Goal: Task Accomplishment & Management: Complete application form

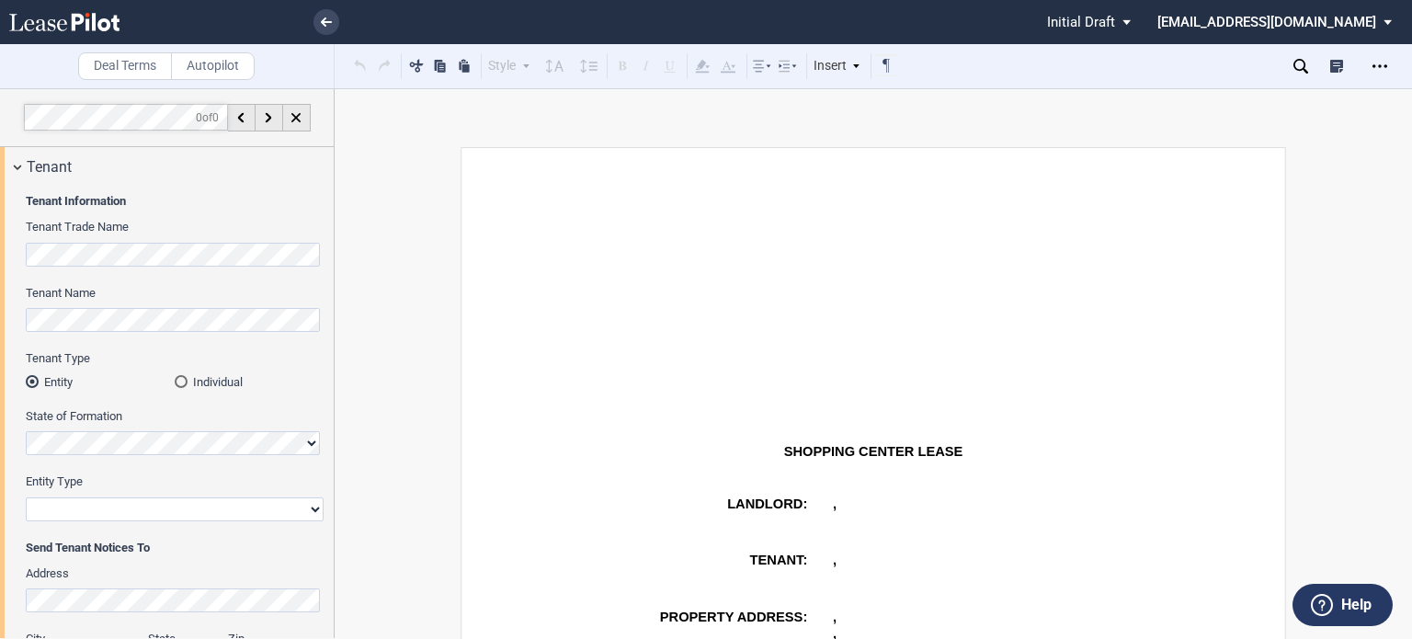
click at [313, 508] on select "Corporation Limited Liability Company General Partnership Limited Partnership O…" at bounding box center [175, 509] width 298 height 24
select select "limited liability company"
click at [26, 497] on select "Corporation Limited Liability Company General Partnership Limited Partnership O…" at bounding box center [175, 509] width 298 height 24
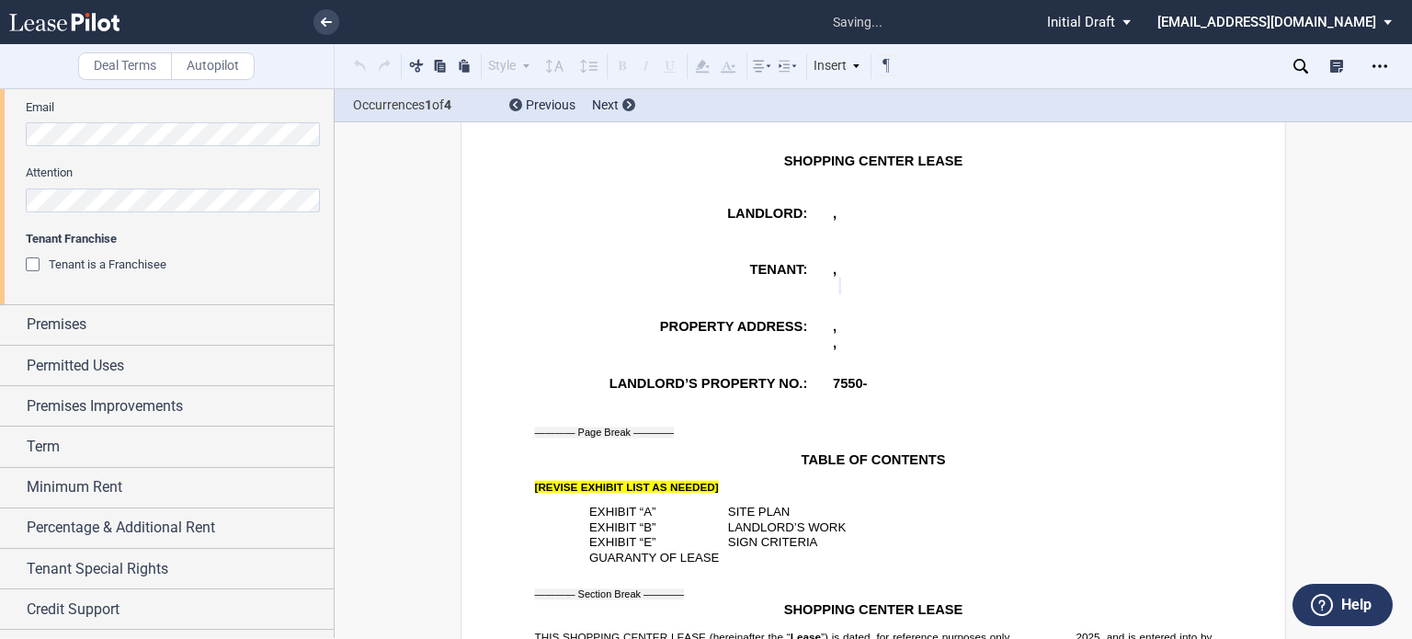
scroll to position [692, 0]
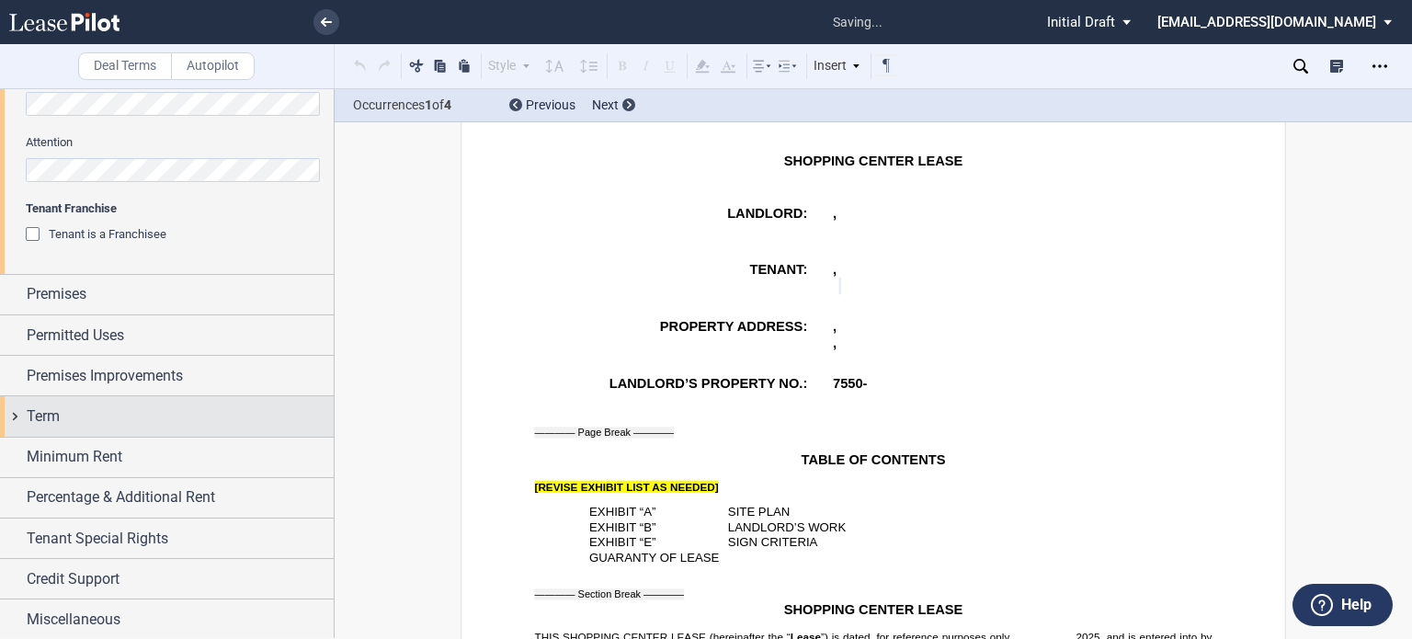
click at [102, 422] on div "Term" at bounding box center [180, 417] width 307 height 22
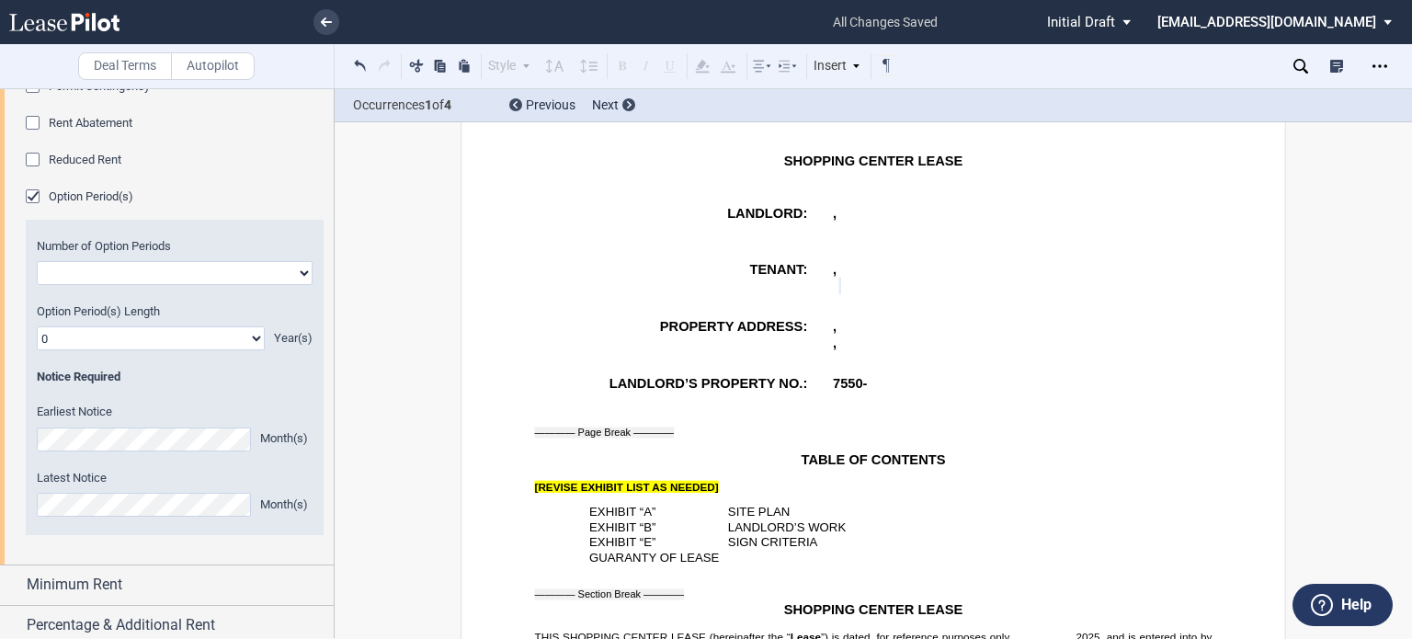
scroll to position [1262, 0]
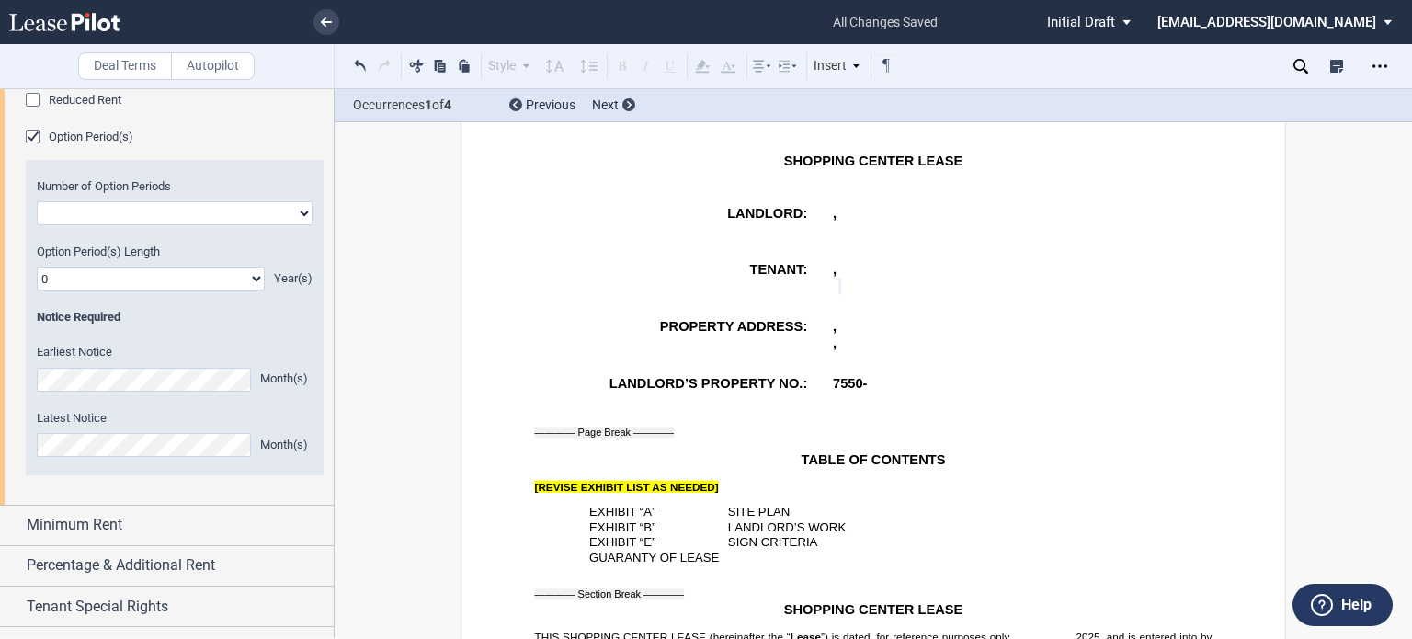
click at [294, 209] on select "One Two" at bounding box center [175, 213] width 276 height 24
select select "1"
click at [37, 201] on select "One Two" at bounding box center [175, 213] width 276 height 24
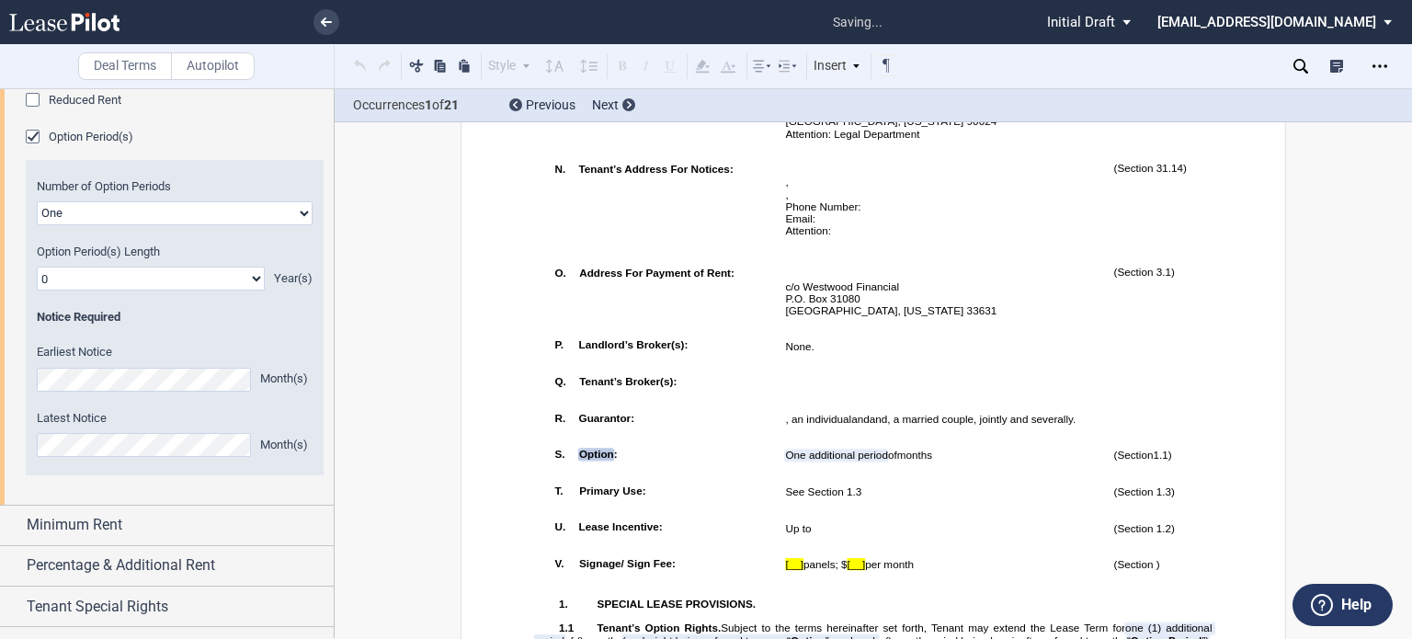
scroll to position [1827, 0]
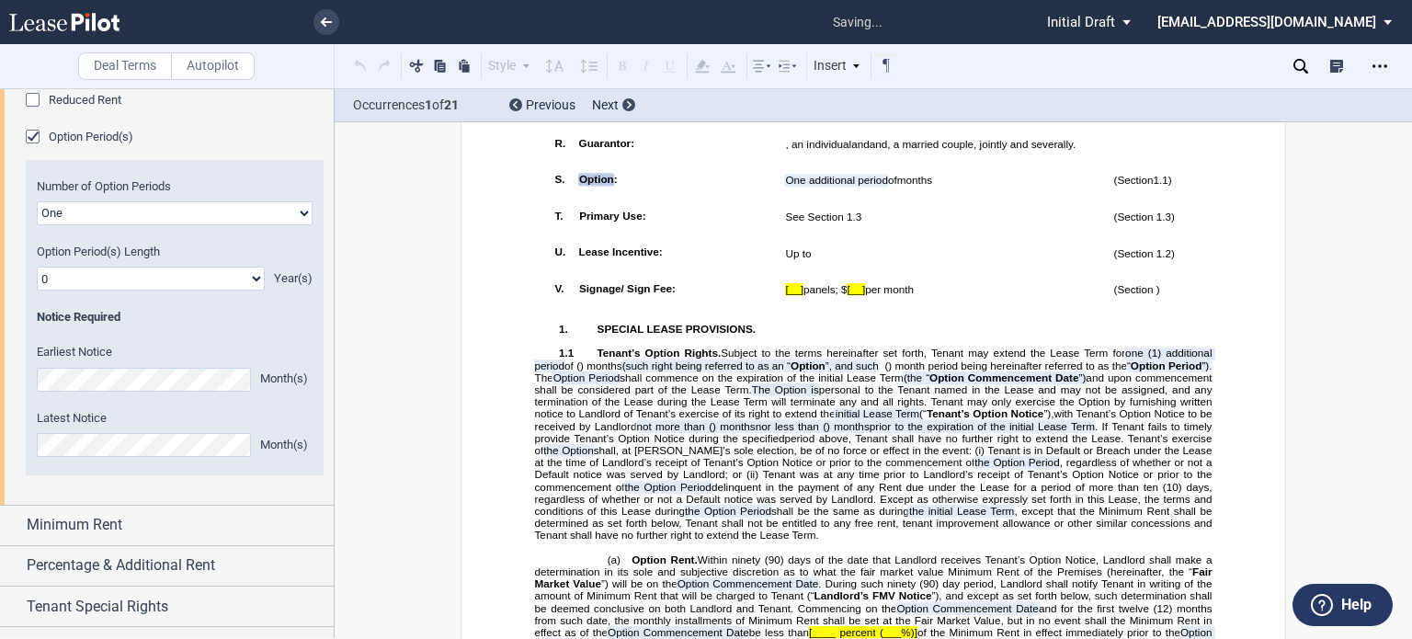
click at [250, 272] on select "0 1 2 3 4 5 6 7 8 9 10 11 12 13 14 15 16 17 18 19 20" at bounding box center [151, 279] width 228 height 24
select select "number:5"
click at [37, 267] on select "0 1 2 3 4 5 6 7 8 9 10 11 12 13 14 15 16 17 18 19 20" at bounding box center [151, 279] width 228 height 24
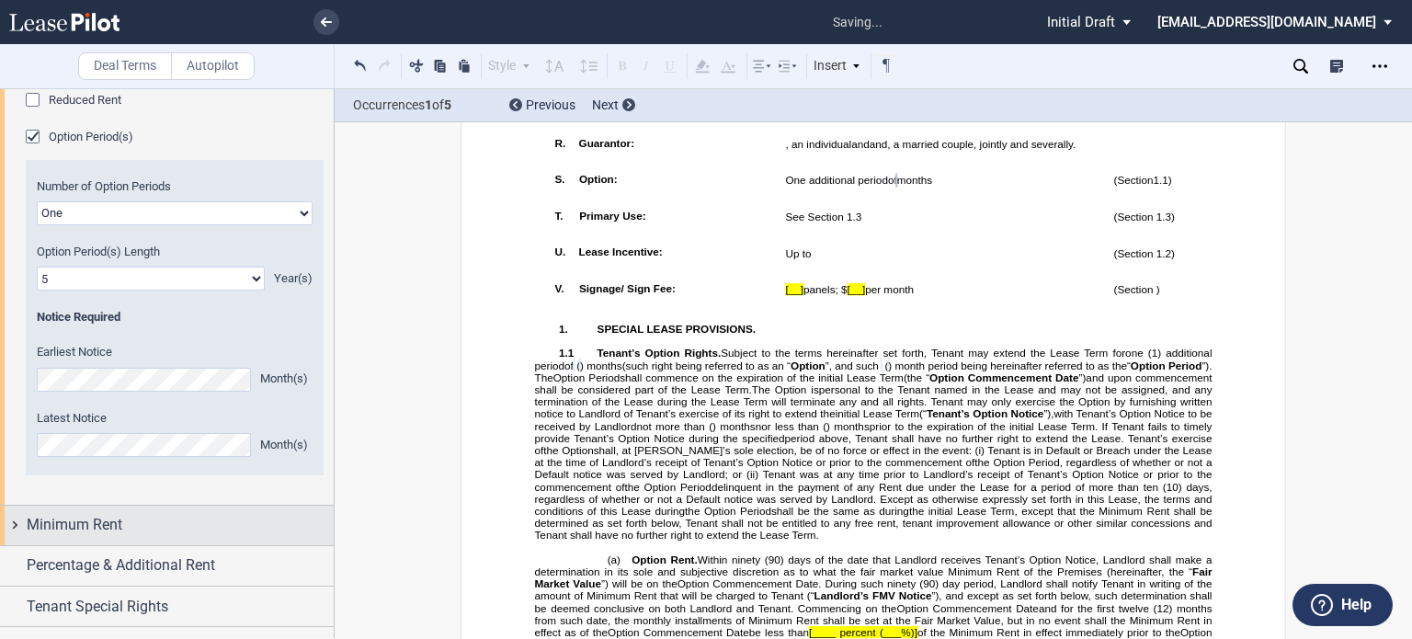
click at [214, 525] on div "Minimum Rent" at bounding box center [180, 525] width 307 height 22
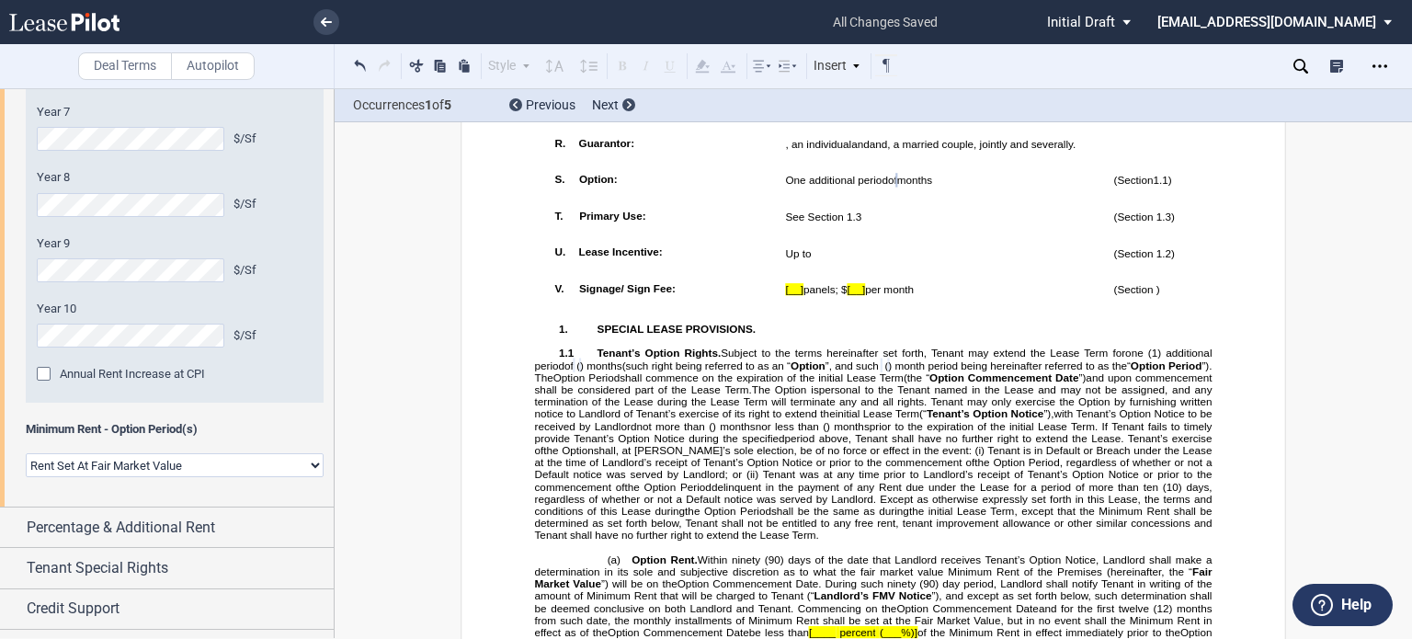
scroll to position [2170, 0]
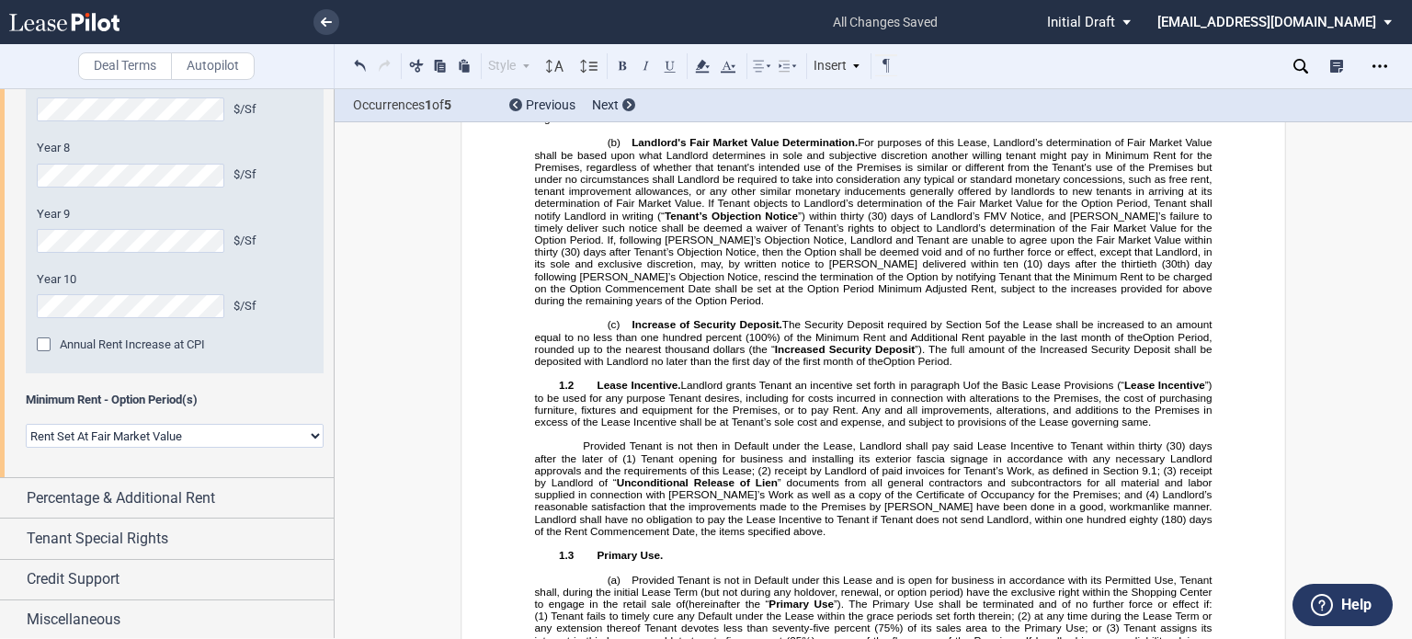
scroll to position [2443, 0]
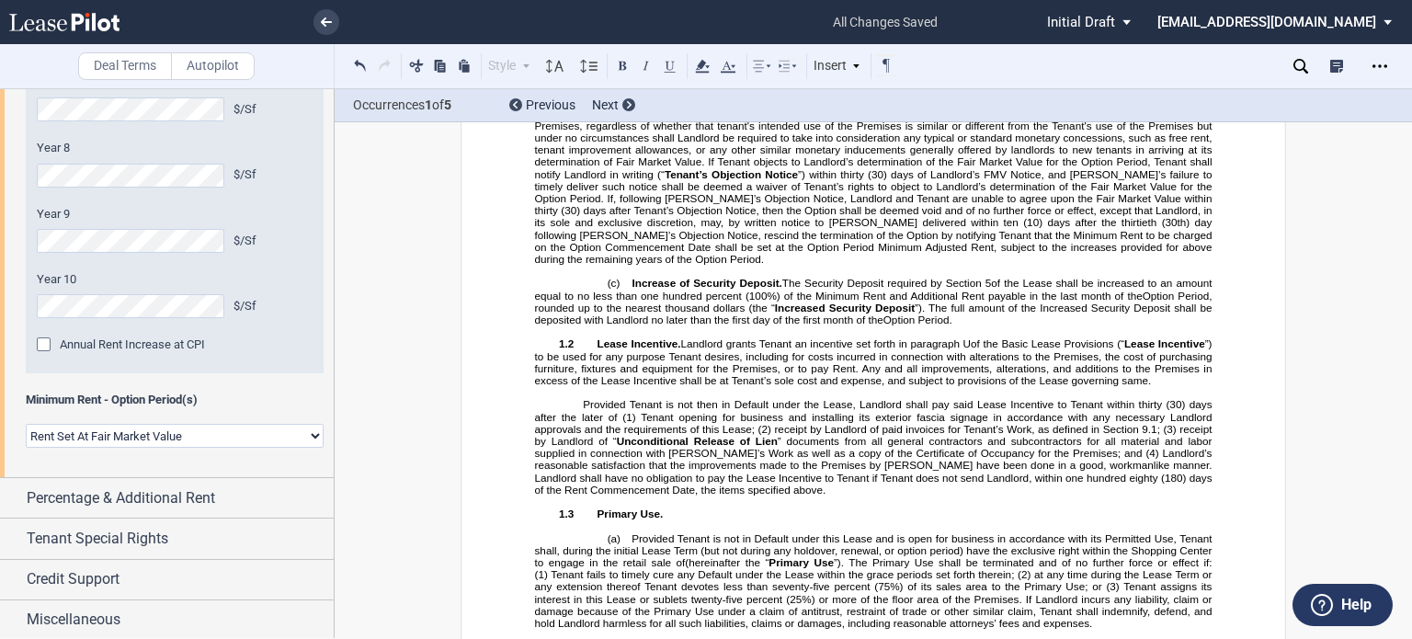
click at [885, 22] on span "(___%)]" at bounding box center [899, 16] width 38 height 12
click at [880, 22] on span "(___%)]" at bounding box center [899, 16] width 38 height 12
click at [749, 59] on span "(___%)]" at bounding box center [731, 53] width 38 height 12
click at [709, 59] on span "[____ percent" at bounding box center [676, 53] width 66 height 12
click at [810, 22] on span "[____" at bounding box center [822, 16] width 27 height 12
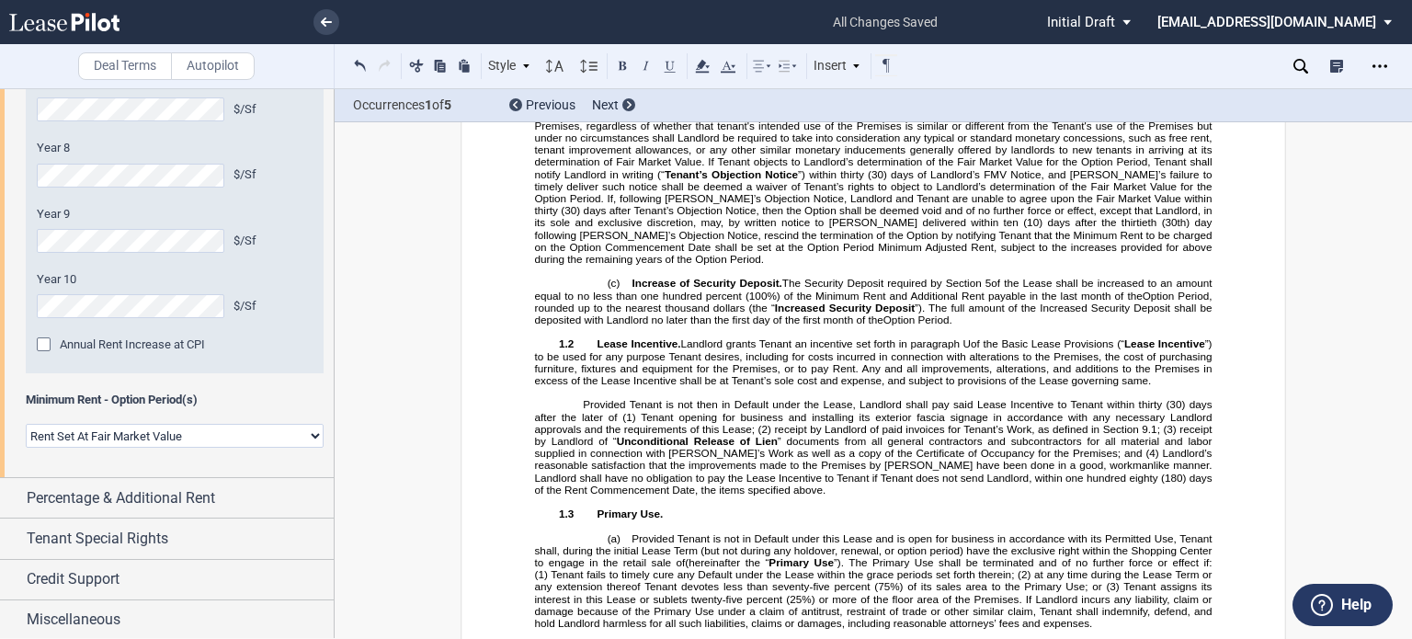
click at [809, 22] on span "[one hundred three" at bounding box center [849, 16] width 91 height 12
click at [974, 22] on span "(103%)]" at bounding box center [955, 16] width 38 height 12
click at [783, 59] on span "[three percent" at bounding box center [749, 53] width 68 height 12
click at [898, 84] on span "of the Minimum Rent in effect immediately prior to each such increase. Nothing …" at bounding box center [875, 65] width 680 height 37
click at [813, 59] on span "(3%)]" at bounding box center [800, 53] width 26 height 12
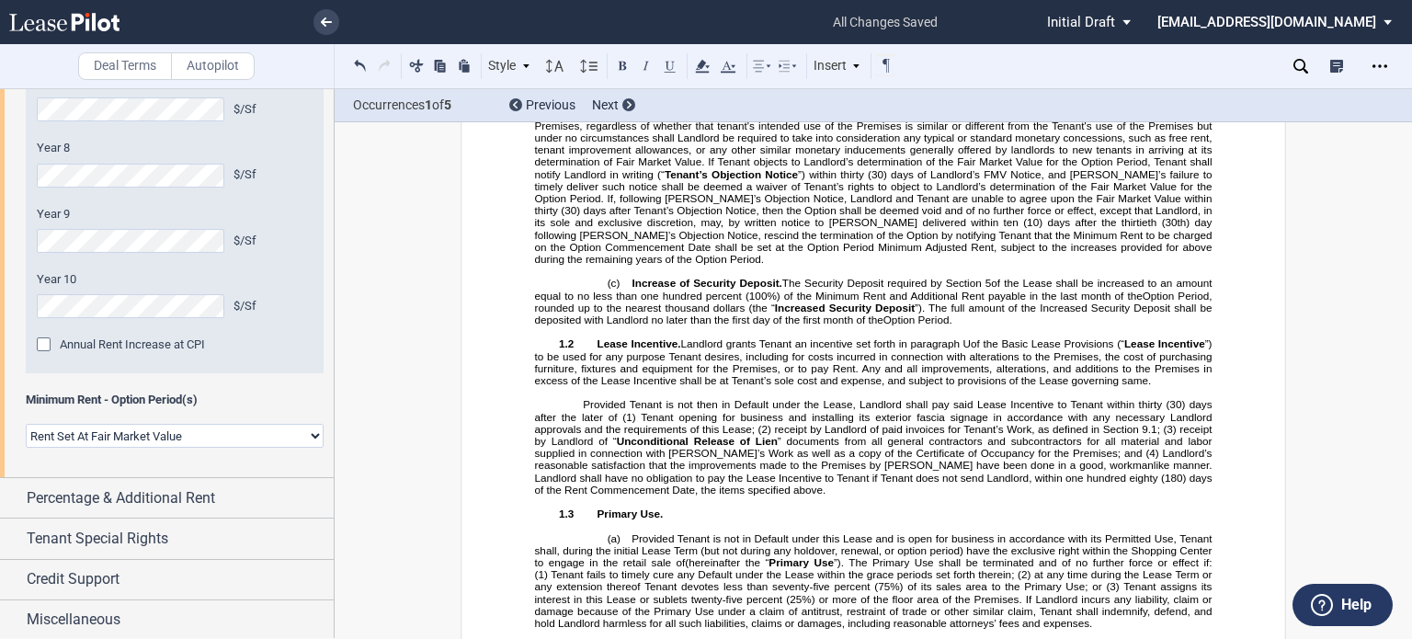
click at [813, 59] on span "(3%)]" at bounding box center [800, 53] width 26 height 12
drag, startPoint x: 783, startPoint y: 168, endPoint x: 1004, endPoint y: 168, distance: 220.7
click at [1004, 35] on span "be less than one hundred three percent (103%) of the Minimum Rent in effect imm…" at bounding box center [875, 23] width 680 height 23
click at [706, 71] on icon at bounding box center [703, 66] width 22 height 22
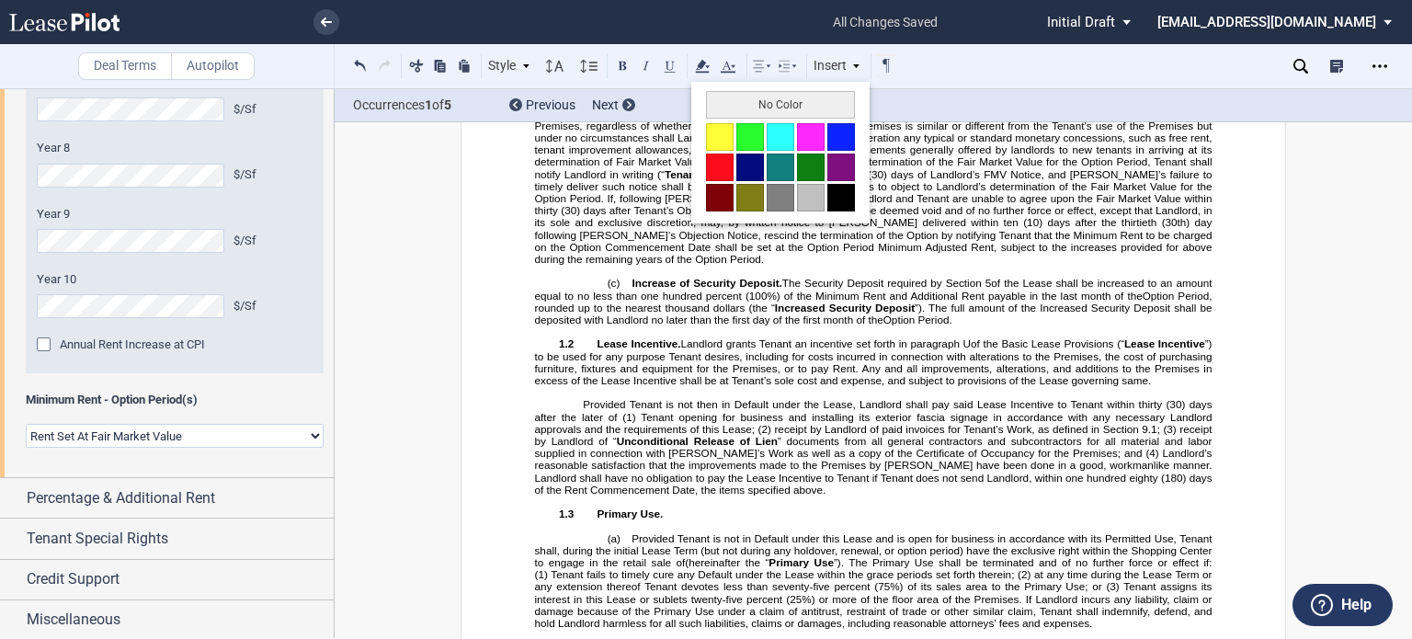
drag, startPoint x: 715, startPoint y: 101, endPoint x: 776, endPoint y: 152, distance: 79.0
click at [719, 109] on button "No Color" at bounding box center [780, 105] width 149 height 28
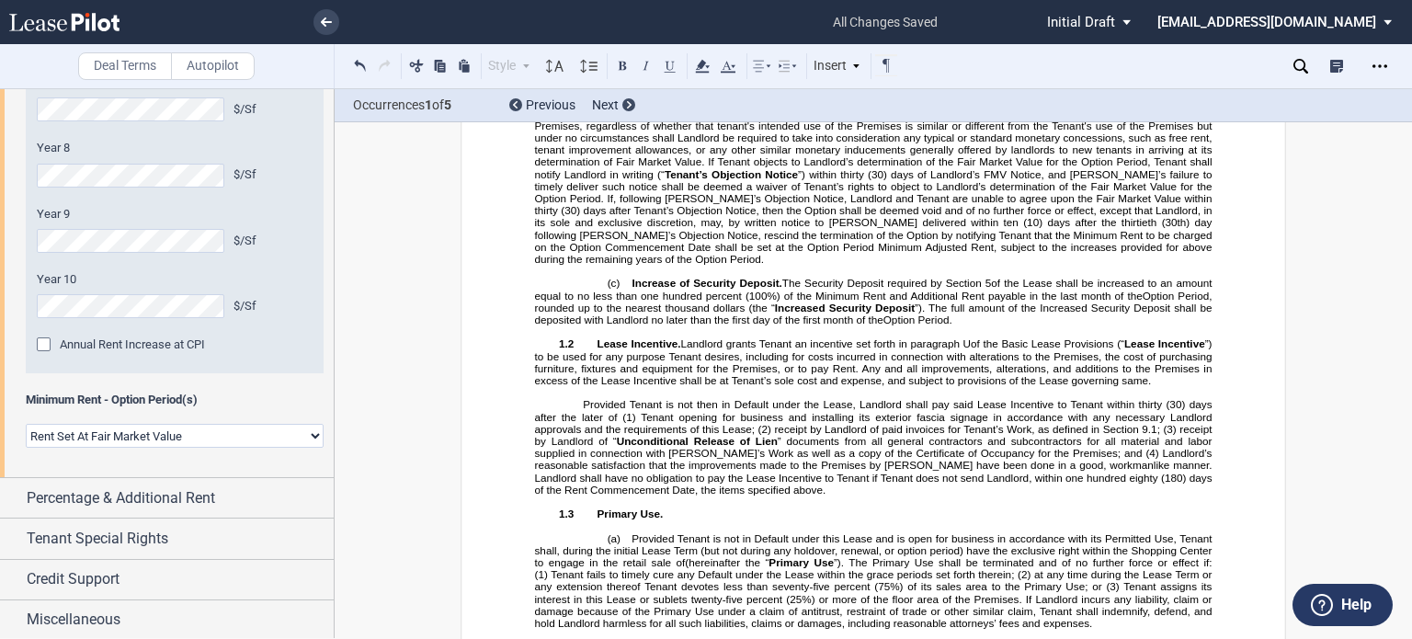
drag, startPoint x: 795, startPoint y: 205, endPoint x: 912, endPoint y: 217, distance: 118.3
click at [912, 84] on span "Option Commencement Date, the Minimum Rent shall be increased on an annual basi…" at bounding box center [875, 60] width 680 height 48
click at [702, 66] on use at bounding box center [702, 66] width 14 height 13
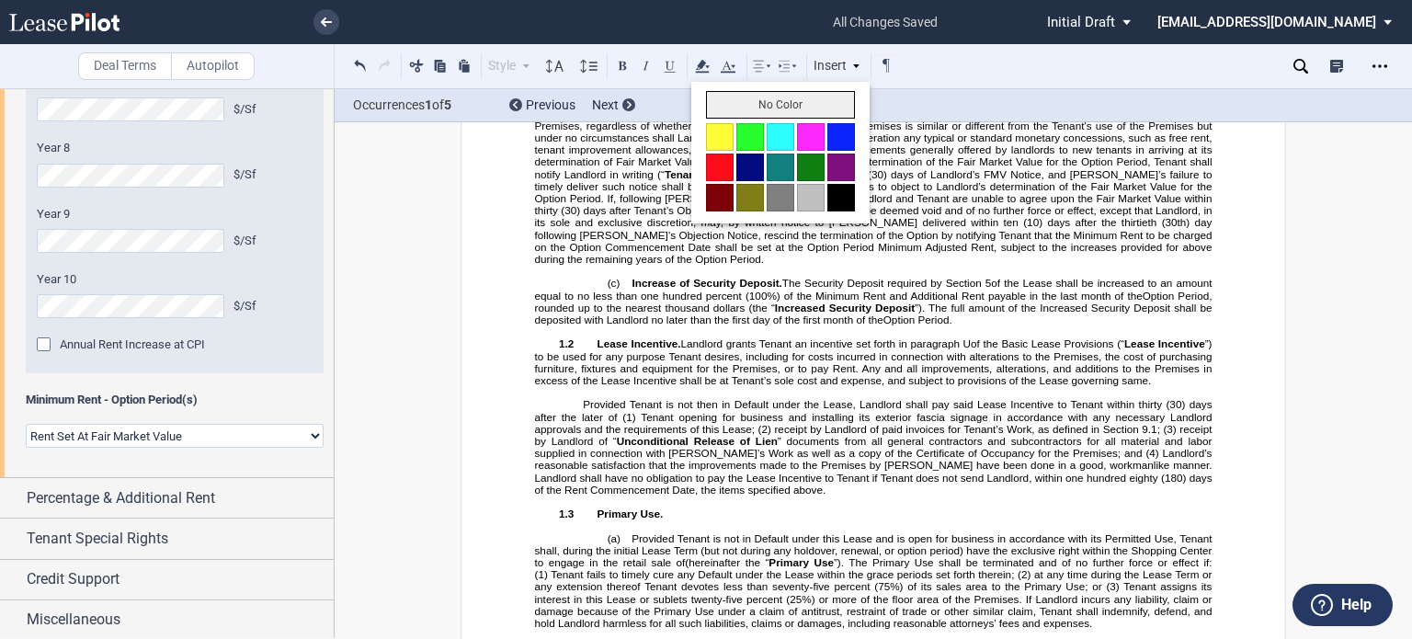
click at [714, 108] on button "No Color" at bounding box center [780, 105] width 149 height 28
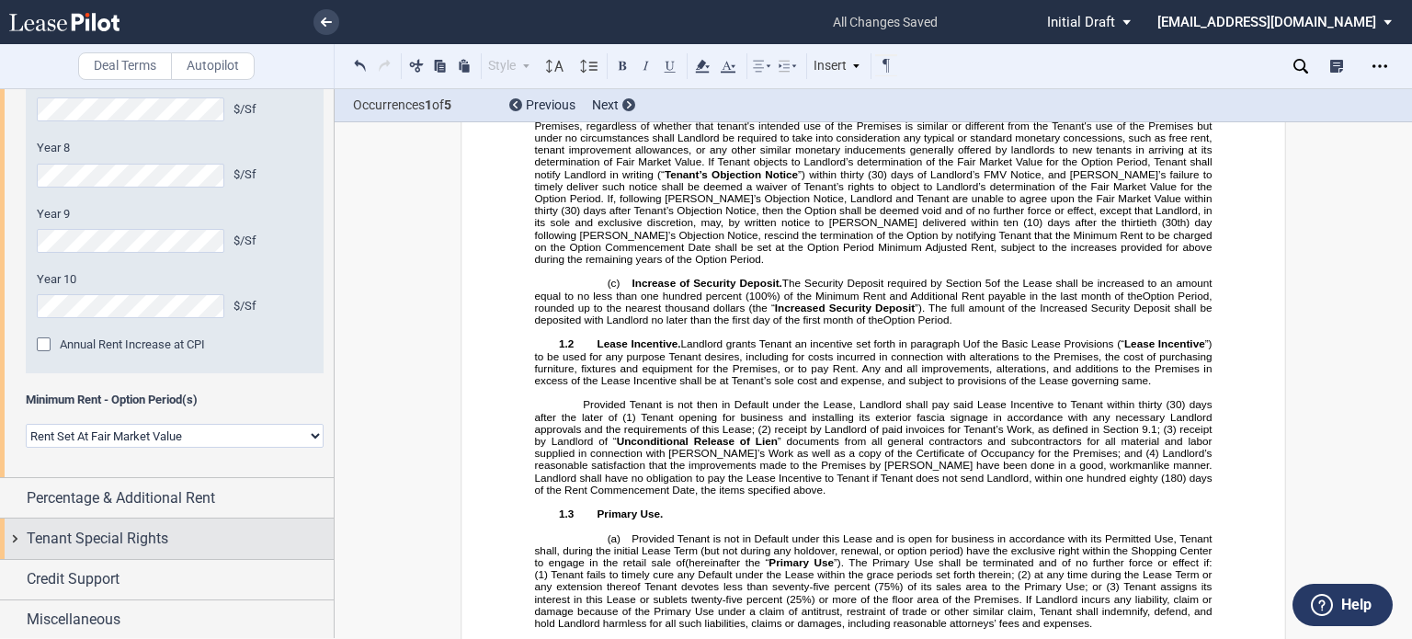
click at [160, 542] on span "Tenant Special Rights" at bounding box center [98, 539] width 142 height 22
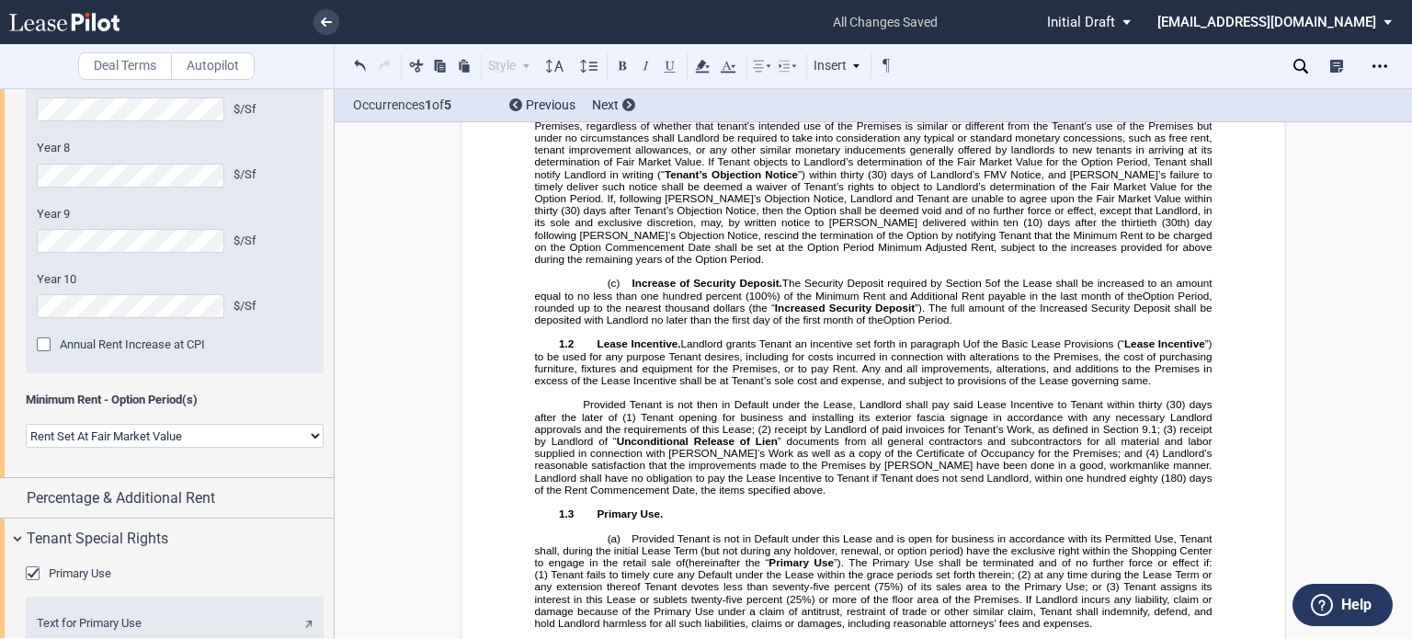
drag, startPoint x: 334, startPoint y: 518, endPoint x: 334, endPoint y: 562, distance: 44.1
click at [334, 562] on div at bounding box center [167, 363] width 335 height 550
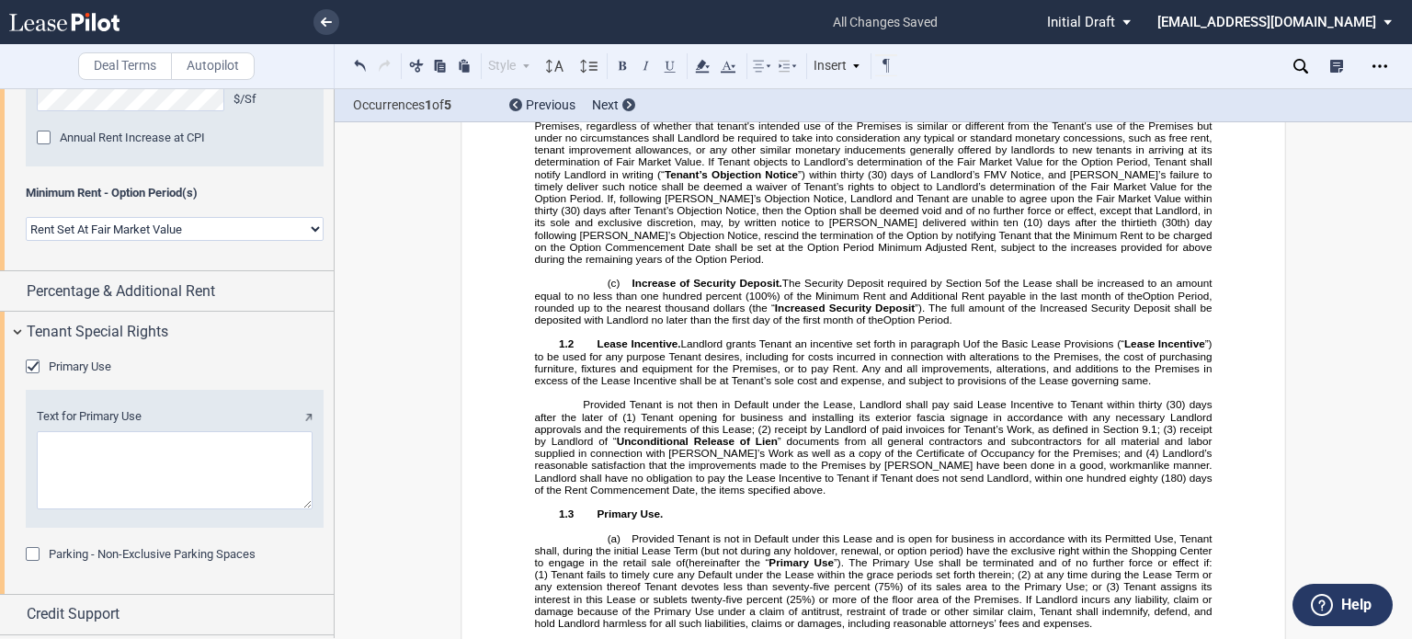
scroll to position [2413, 0]
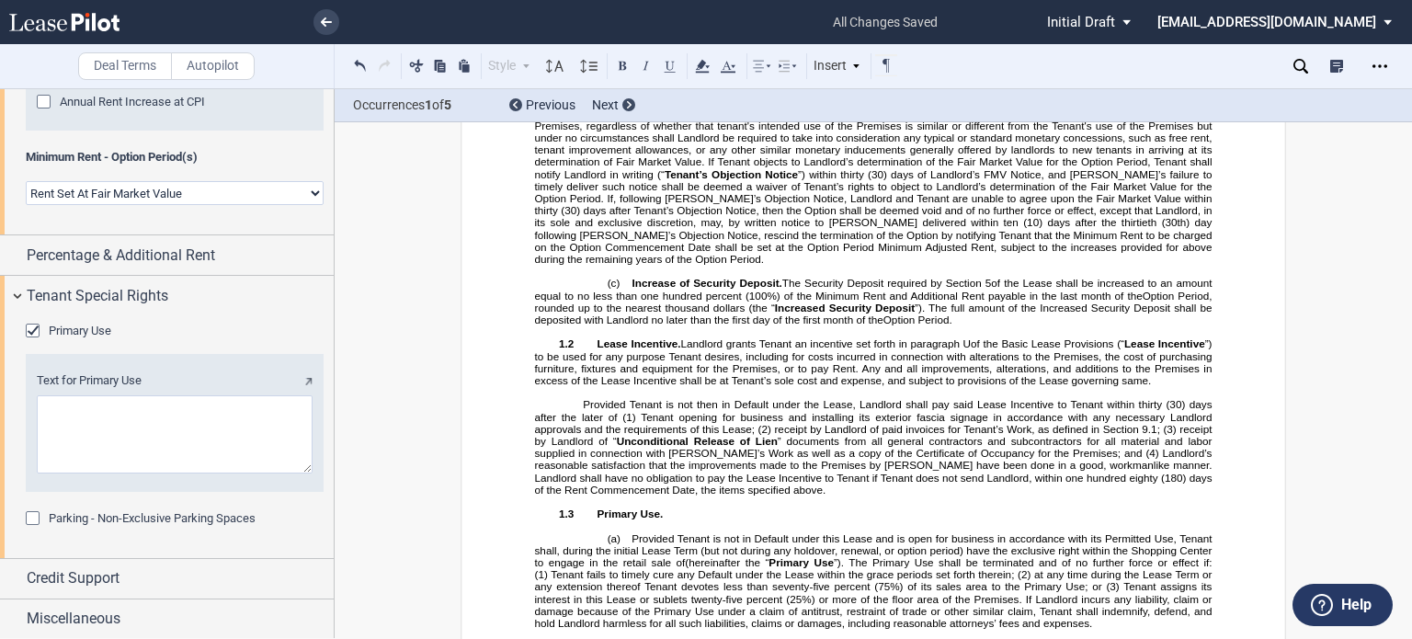
click at [187, 415] on textarea "Text for Primary Use" at bounding box center [175, 434] width 276 height 78
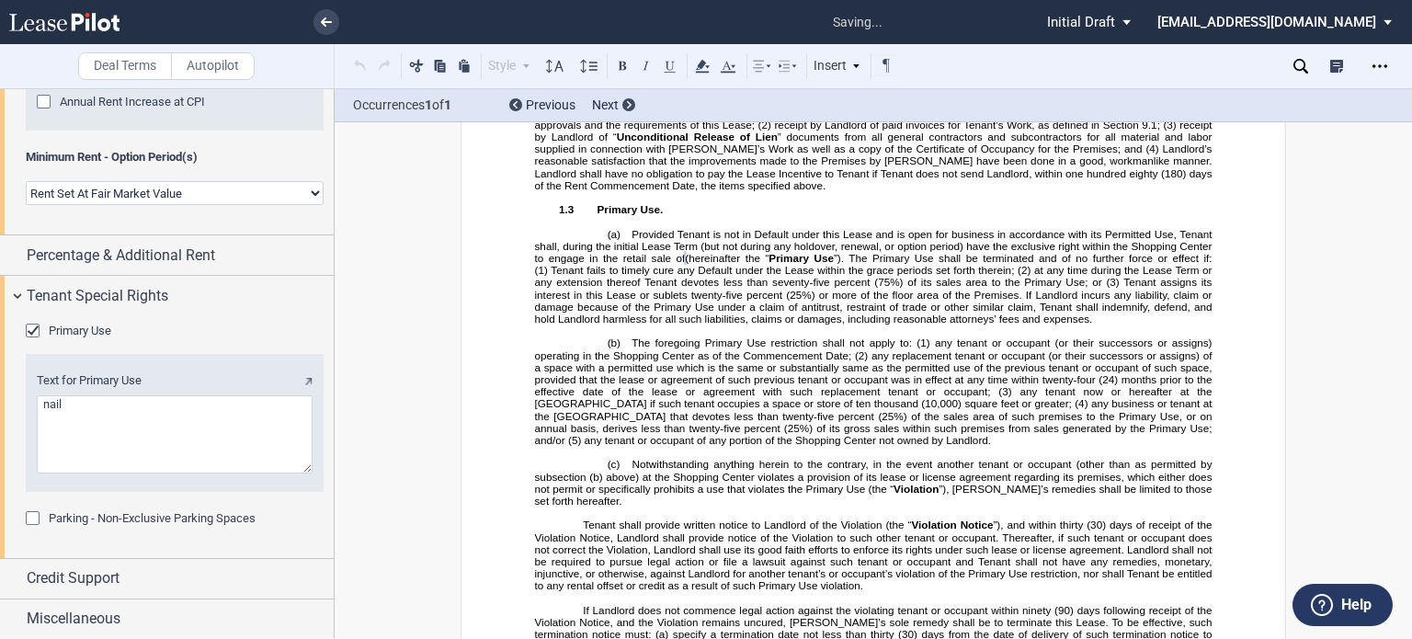
scroll to position [2876, 0]
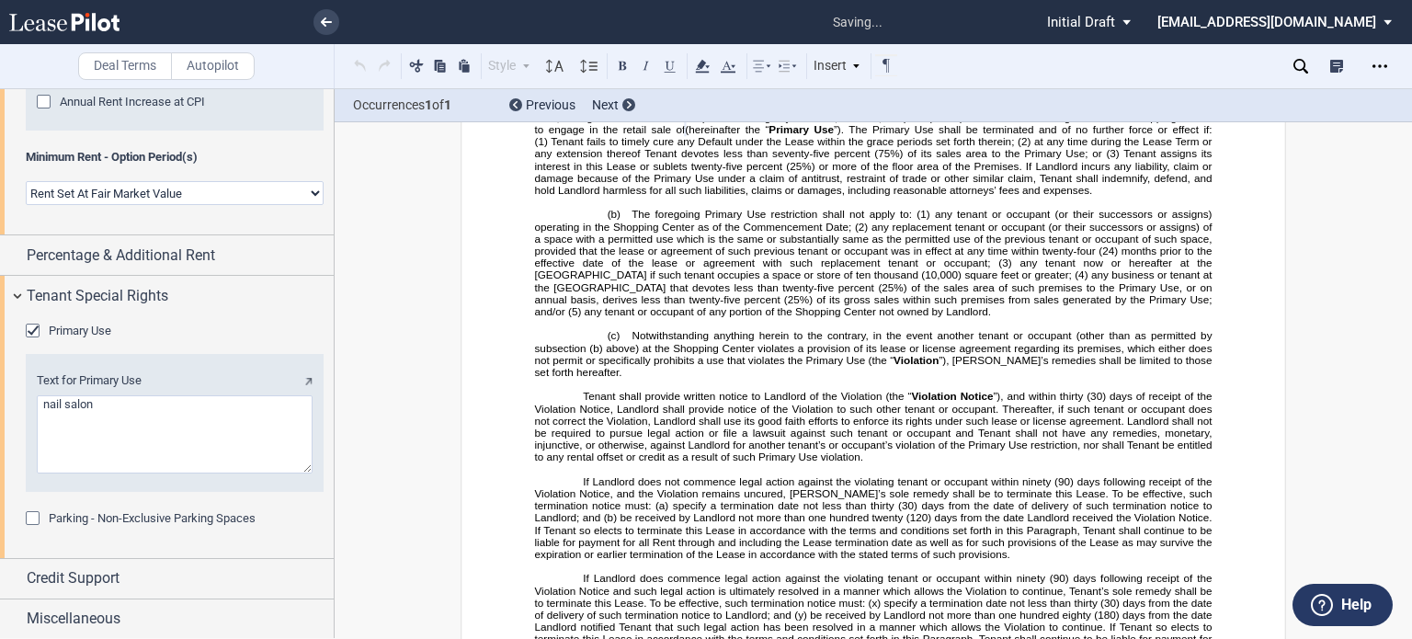
type textarea "nail salon"
click at [612, 136] on span "Provided Tenant is not in Default under this Lease and is open for business in …" at bounding box center [875, 117] width 680 height 37
click at [209, 580] on div "Credit Support" at bounding box center [180, 578] width 307 height 22
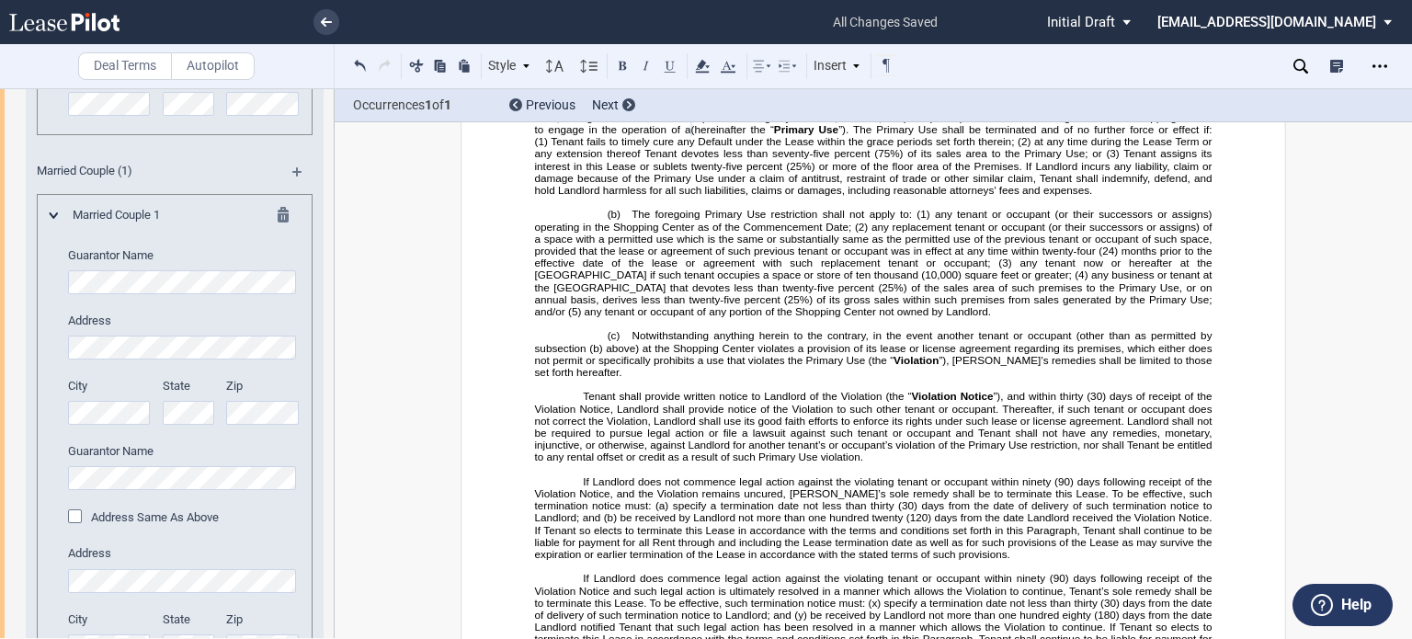
scroll to position [3244, 0]
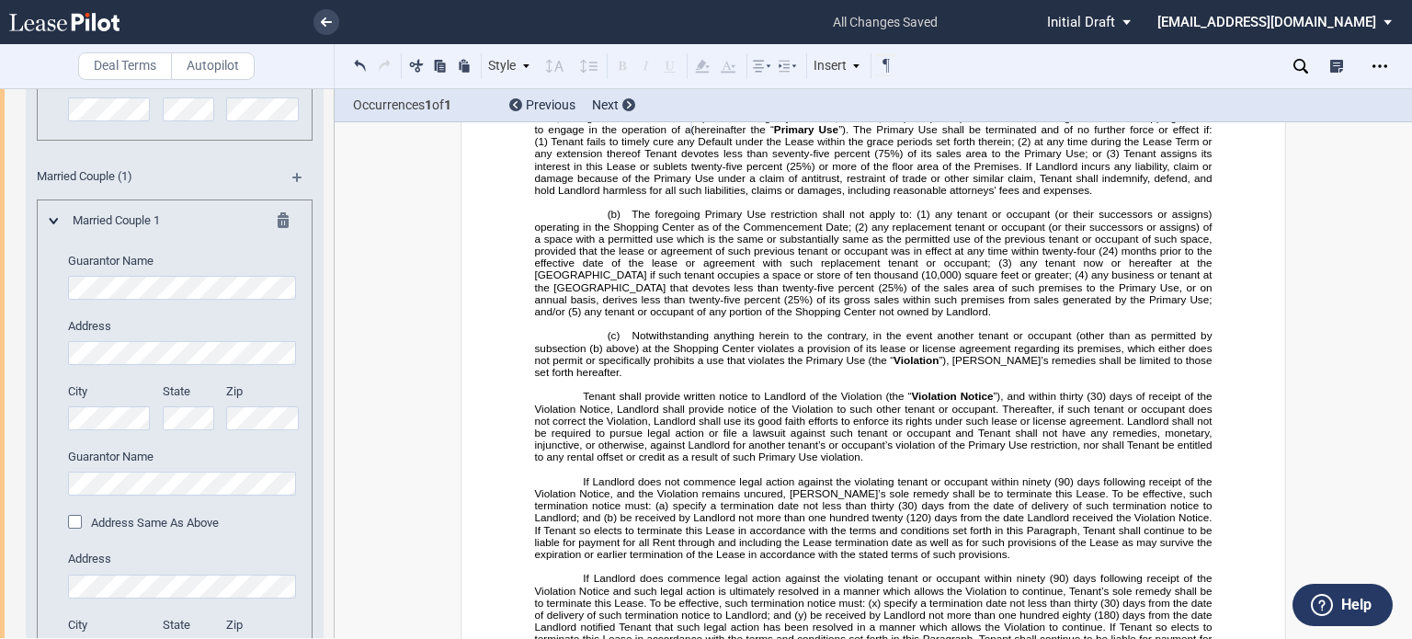
click at [44, 278] on div "Married Couple 1 Guarantor Name Address City State" at bounding box center [175, 442] width 276 height 484
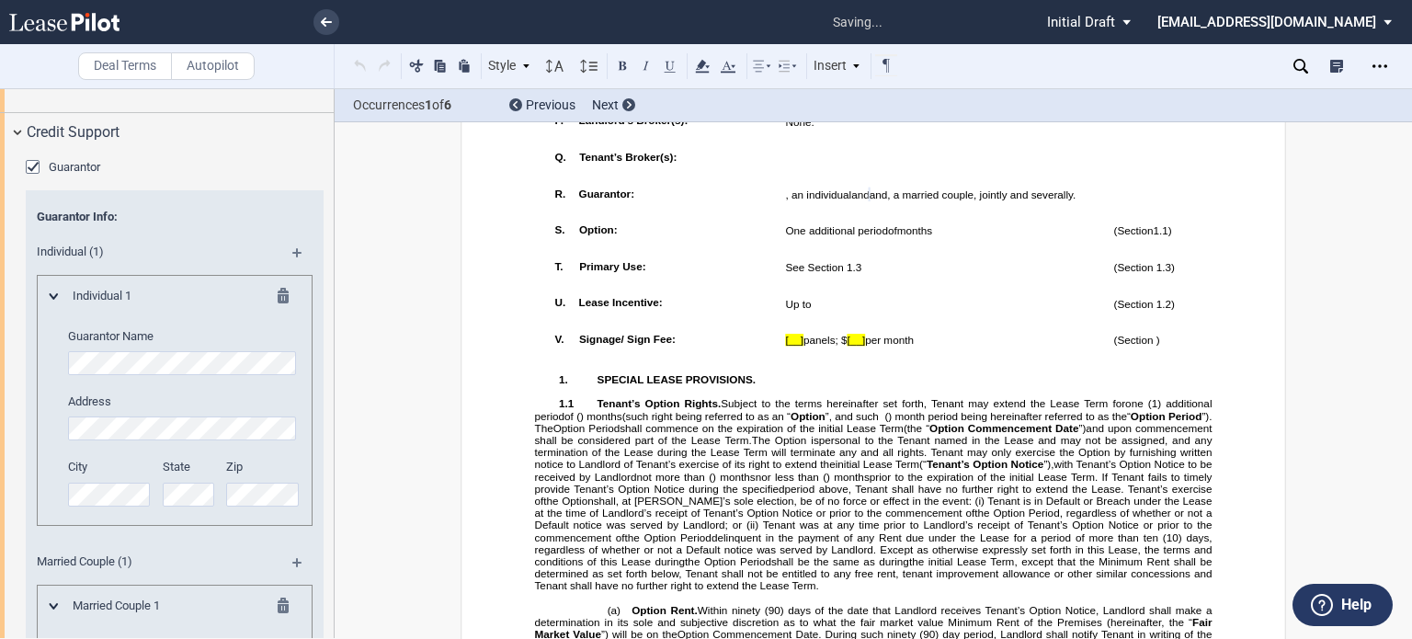
scroll to position [2843, 0]
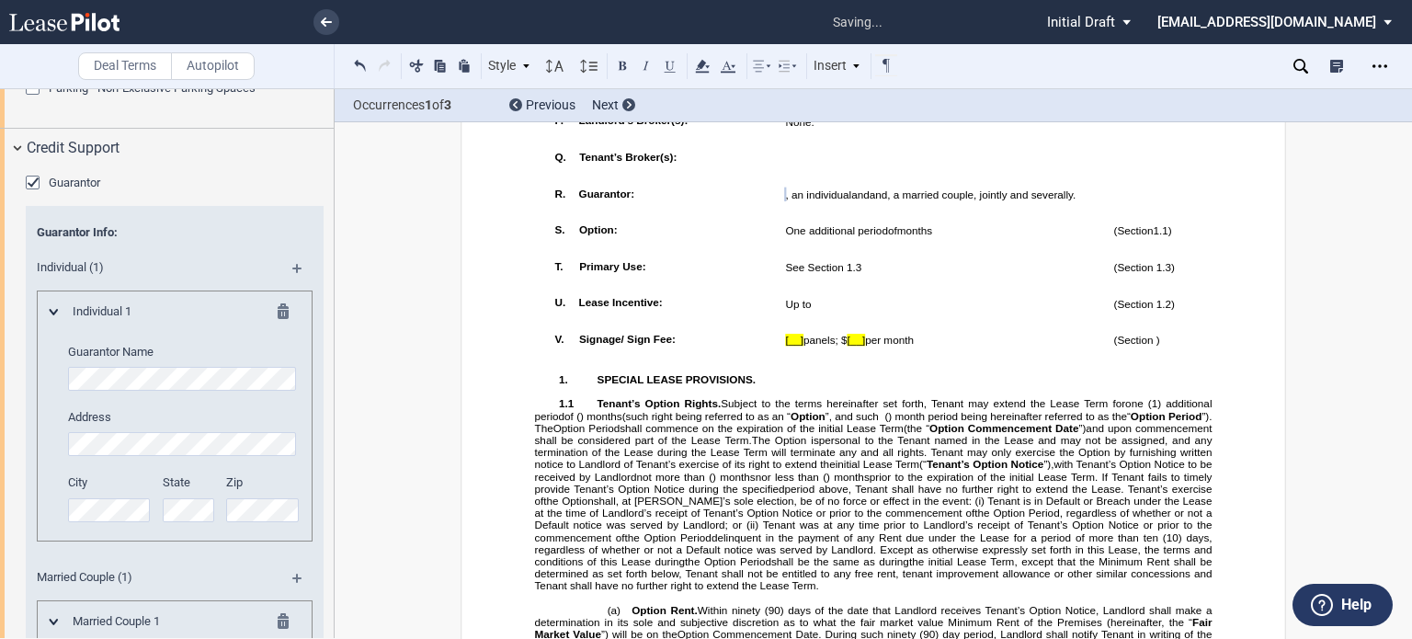
click at [278, 618] on md-icon at bounding box center [289, 624] width 22 height 22
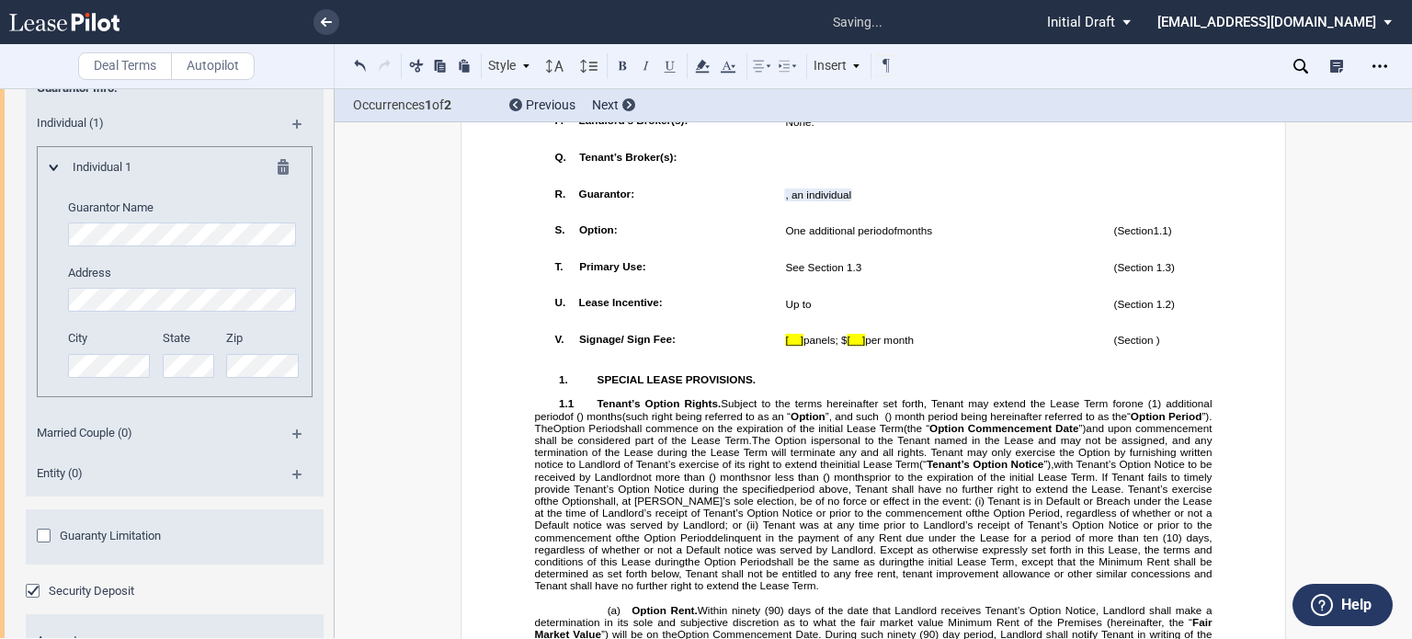
scroll to position [3116, 0]
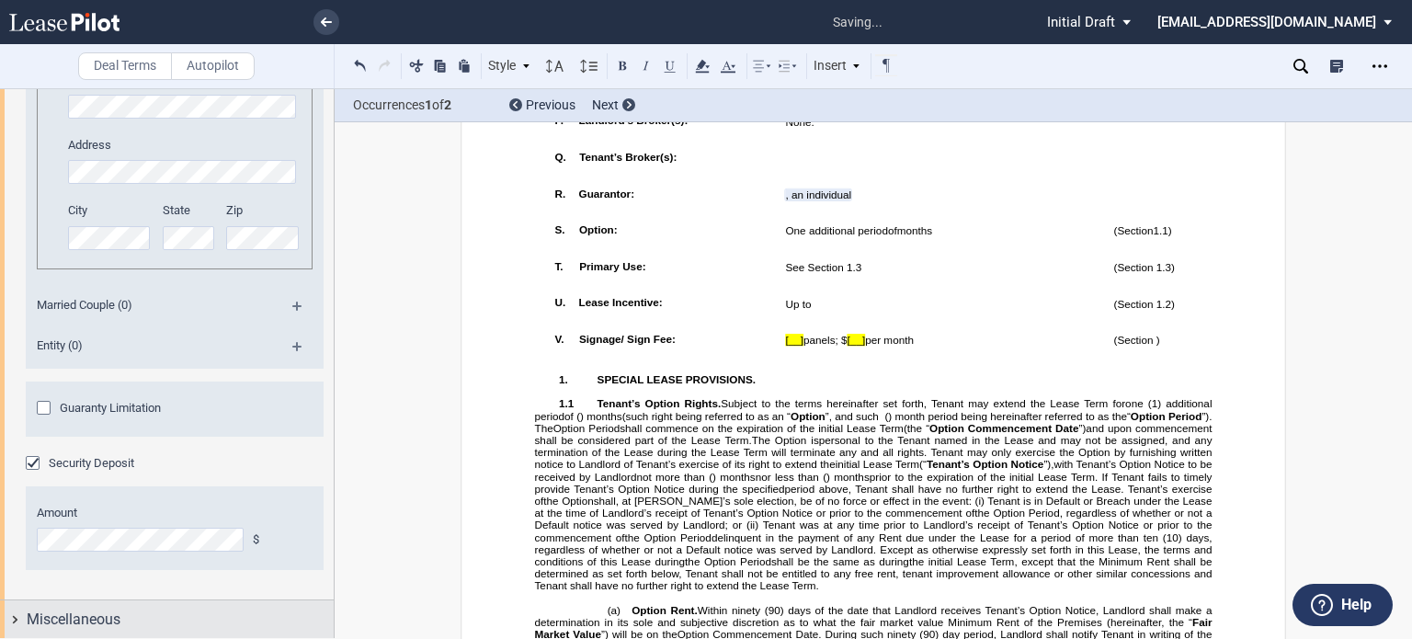
click at [67, 614] on span "Miscellaneous" at bounding box center [74, 620] width 94 height 22
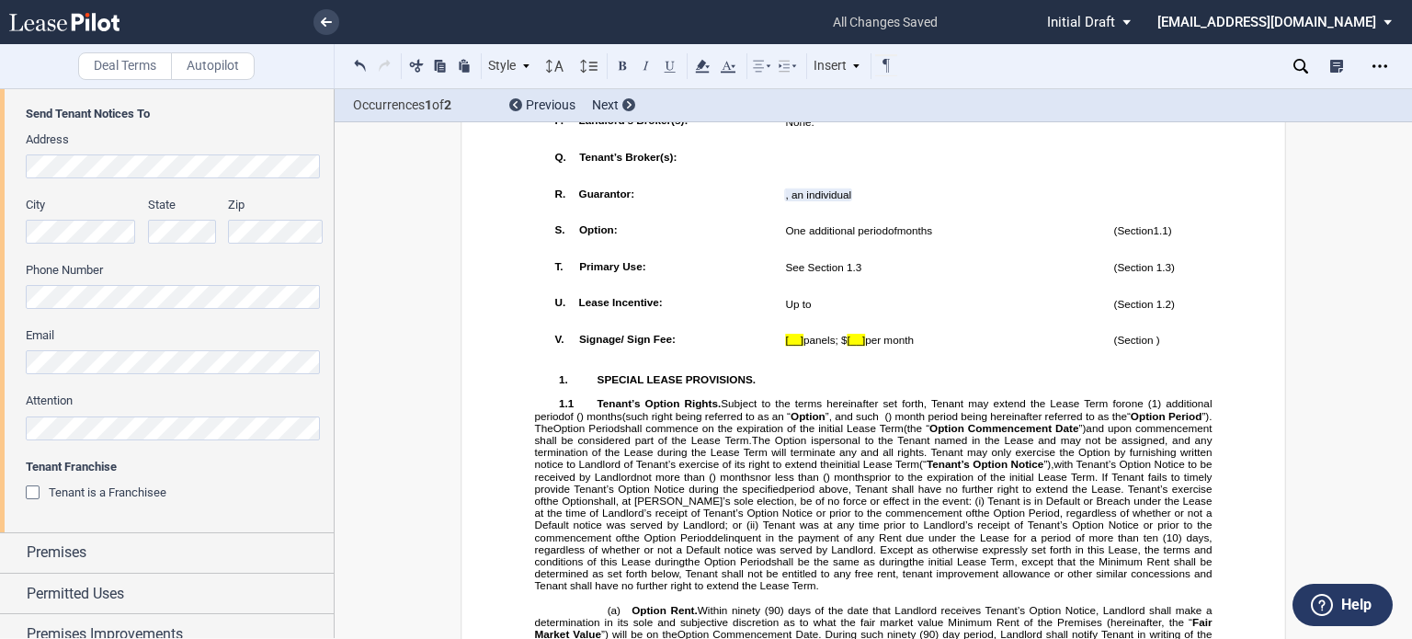
scroll to position [439, 0]
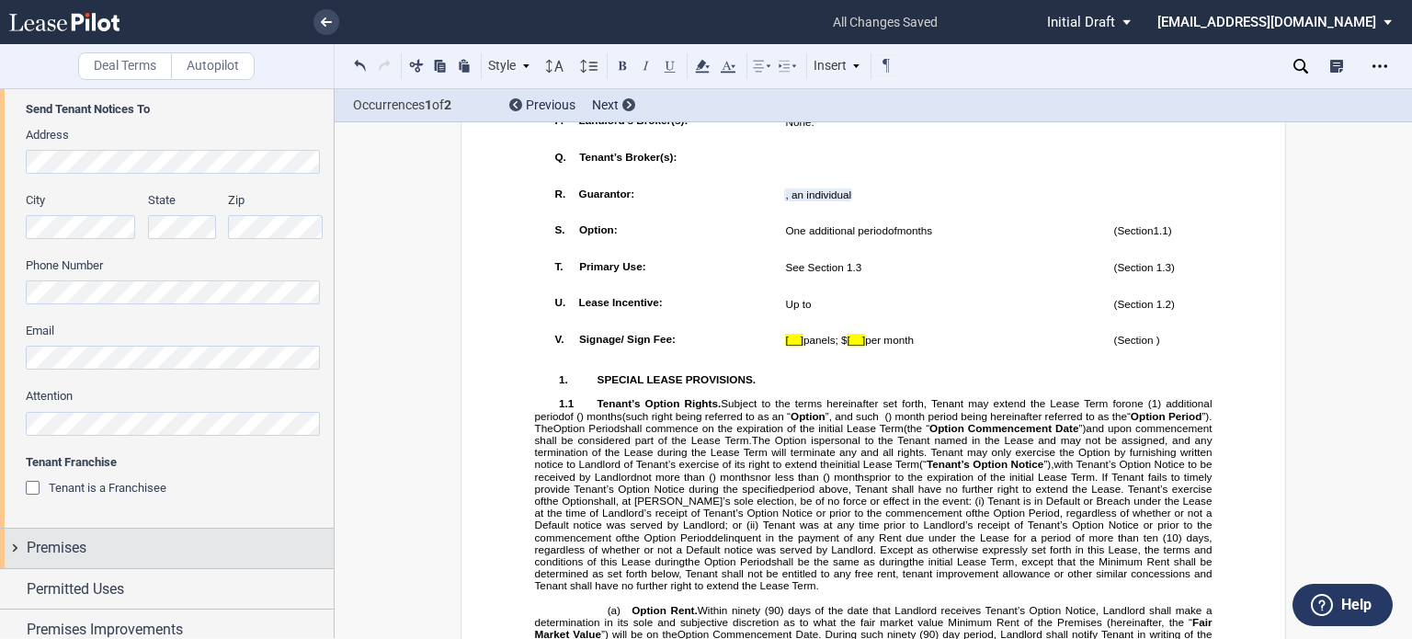
click at [33, 545] on span "Premises" at bounding box center [57, 548] width 60 height 22
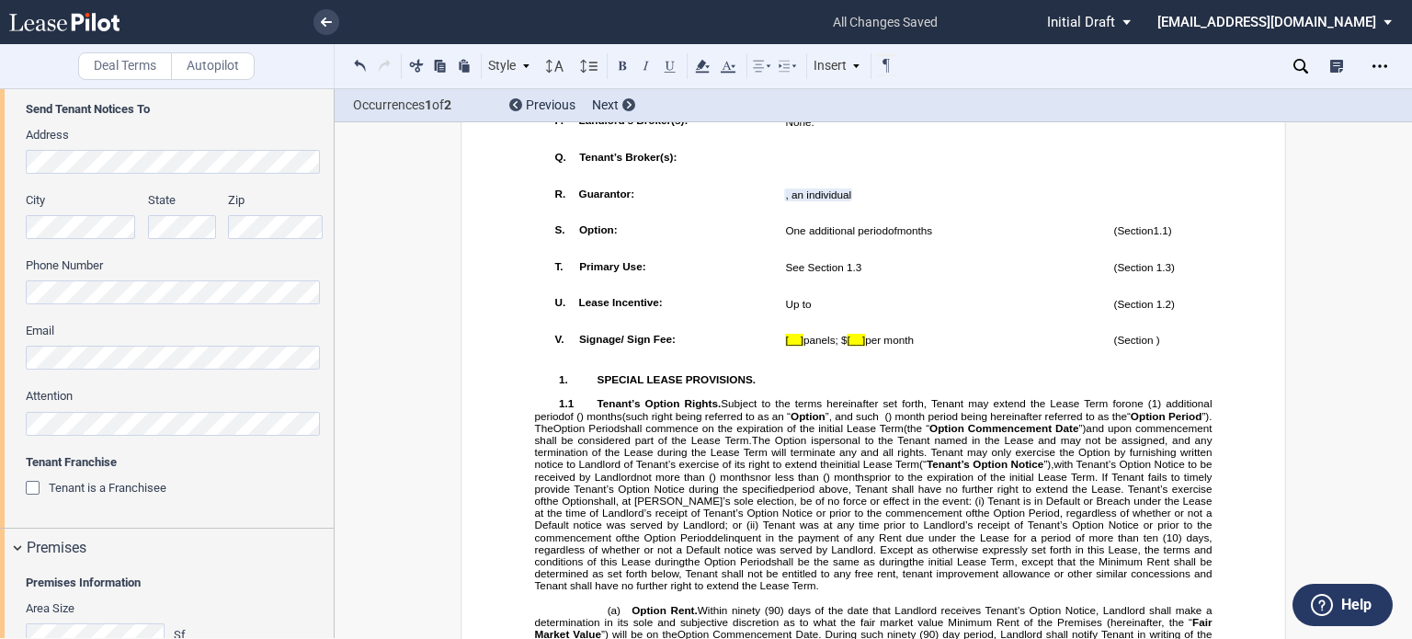
drag, startPoint x: 328, startPoint y: 198, endPoint x: 328, endPoint y: 219, distance: 21.2
click at [328, 219] on div "Zip" at bounding box center [281, 224] width 107 height 65
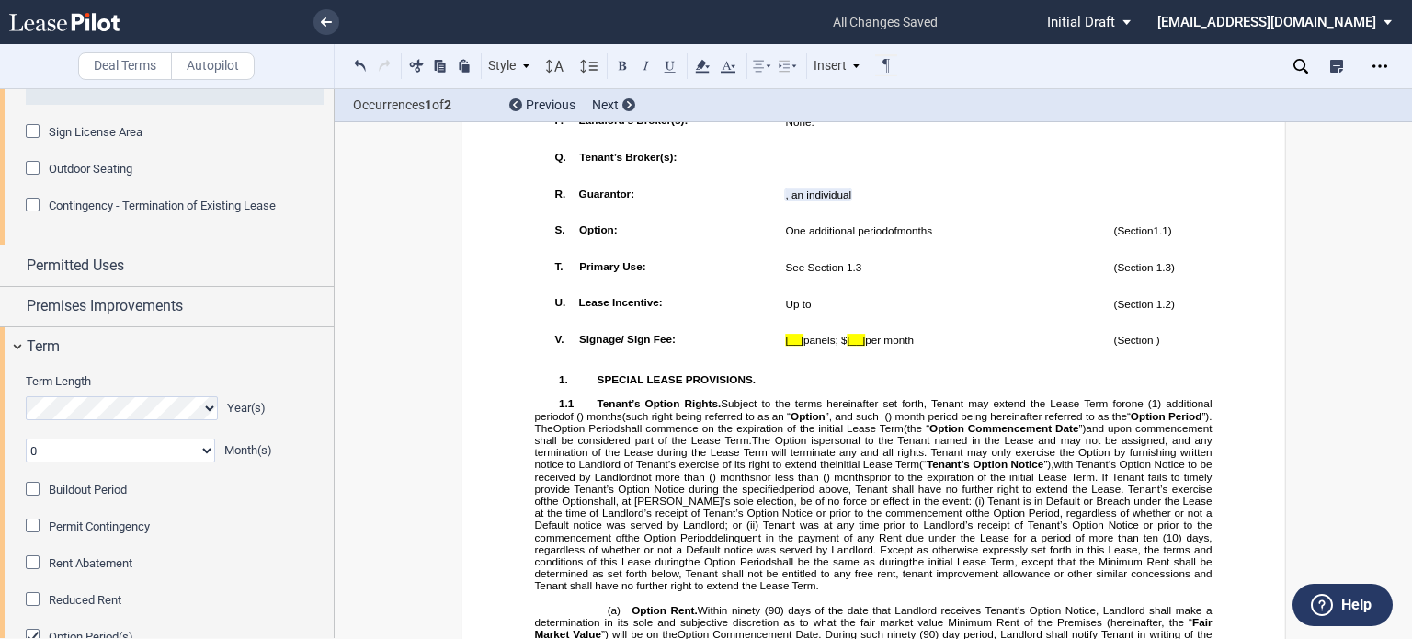
scroll to position [1507, 0]
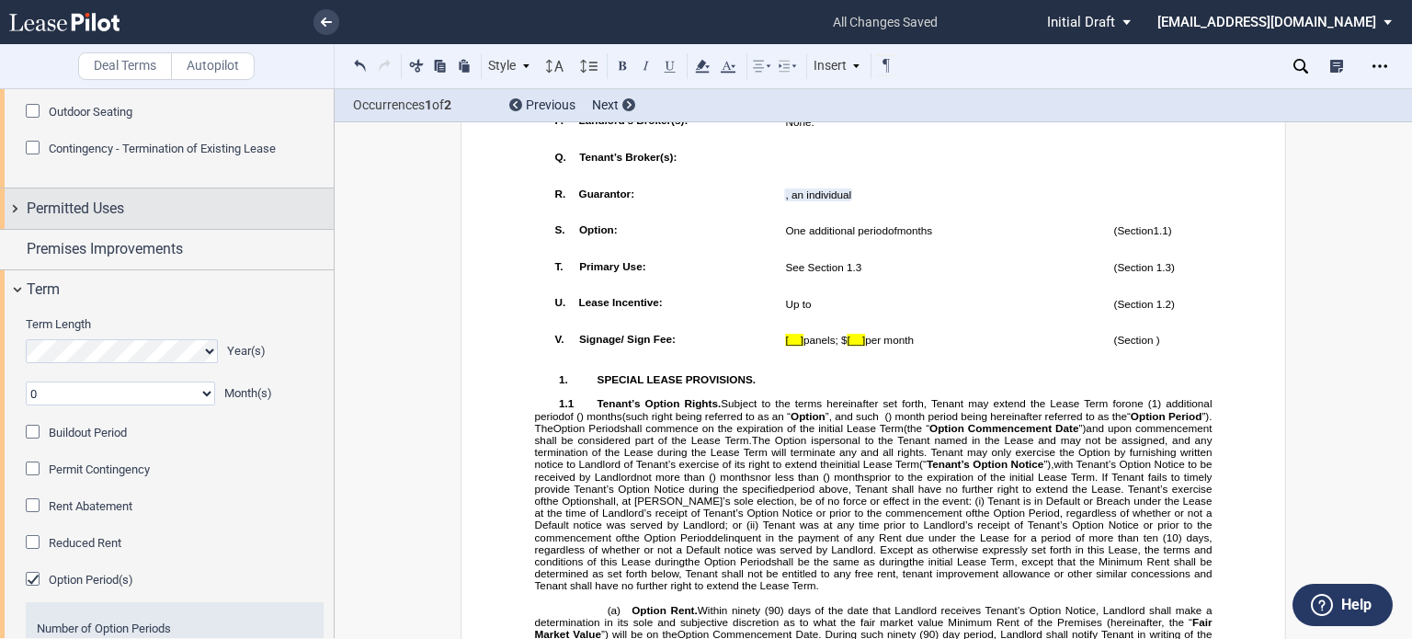
click at [157, 212] on div "Permitted Uses" at bounding box center [180, 209] width 307 height 22
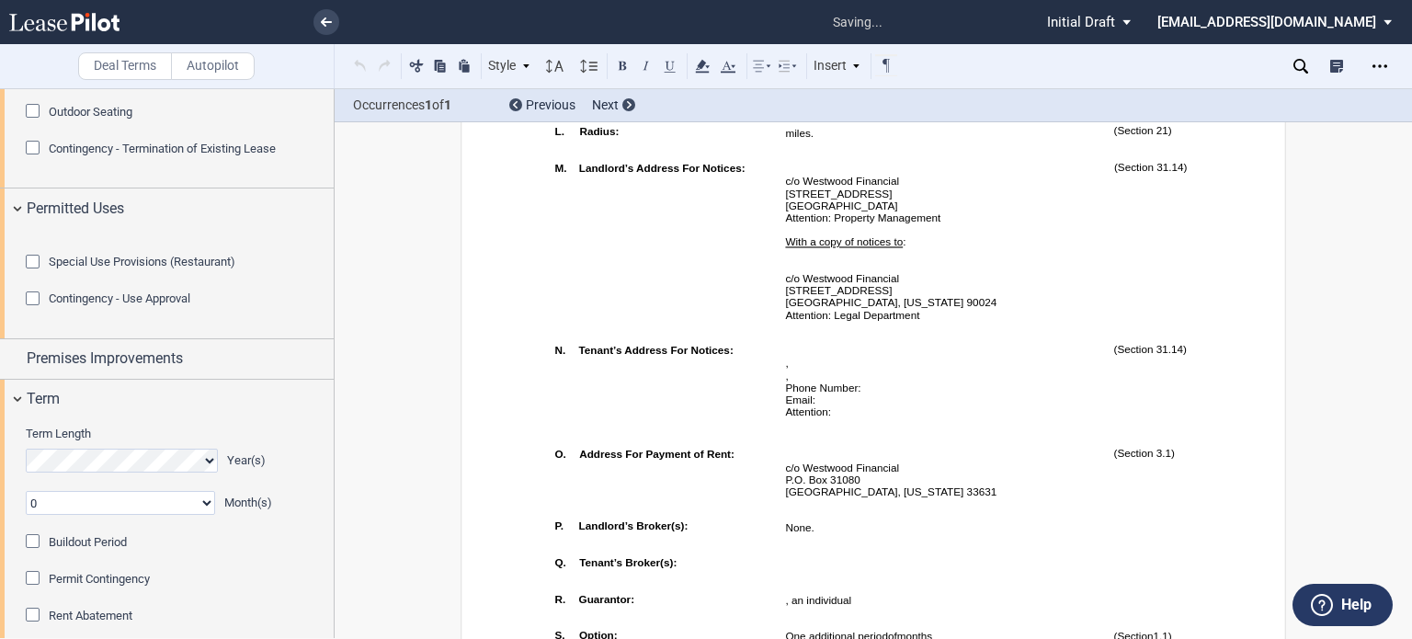
scroll to position [1147, 0]
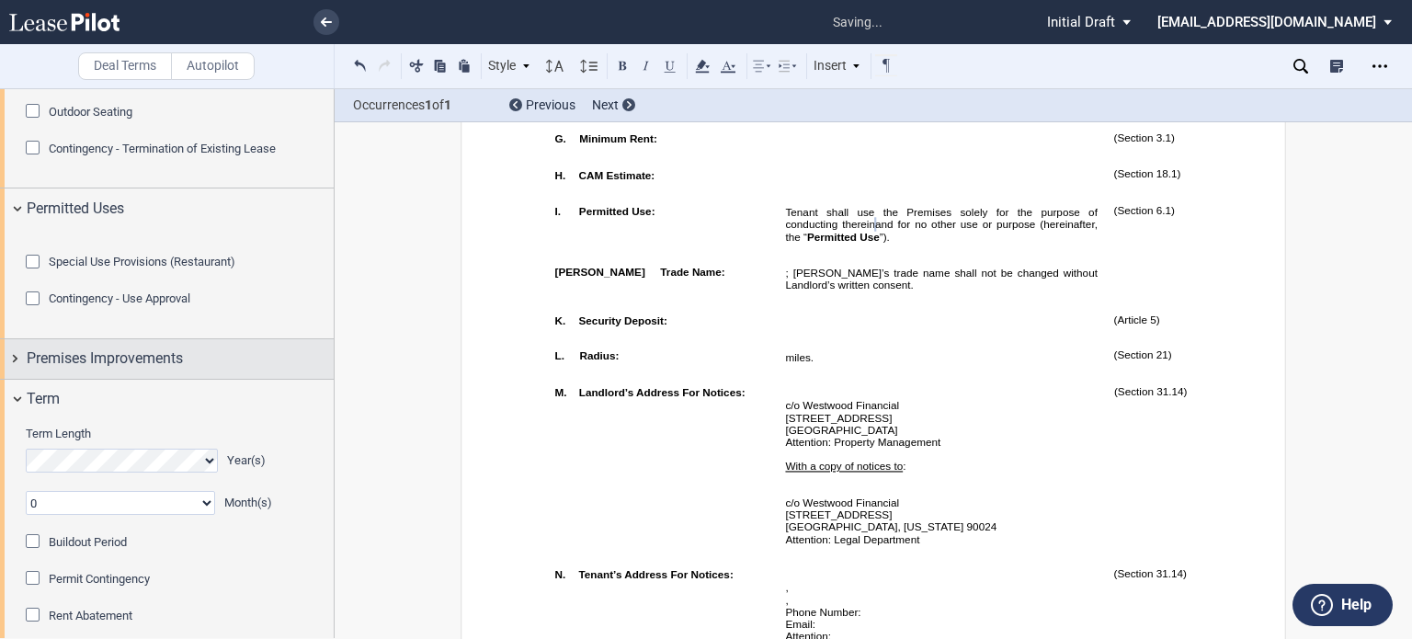
click at [104, 370] on span "Premises Improvements" at bounding box center [105, 359] width 156 height 22
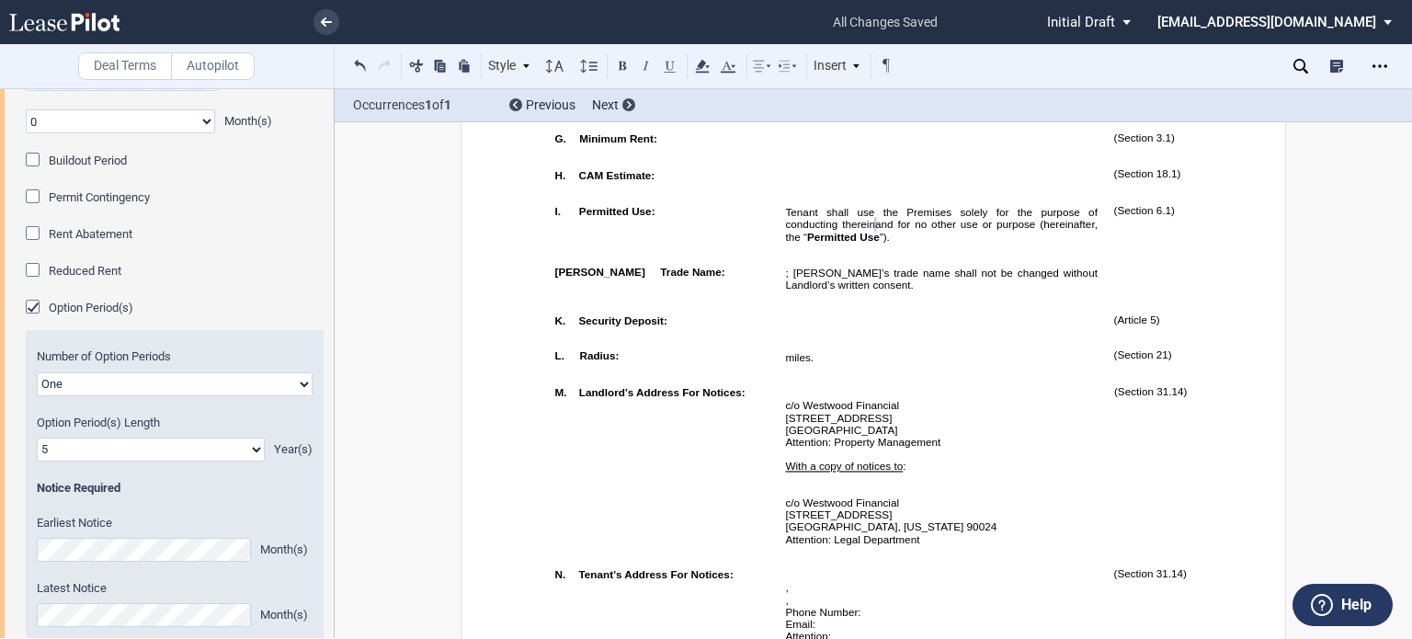
scroll to position [2084, 0]
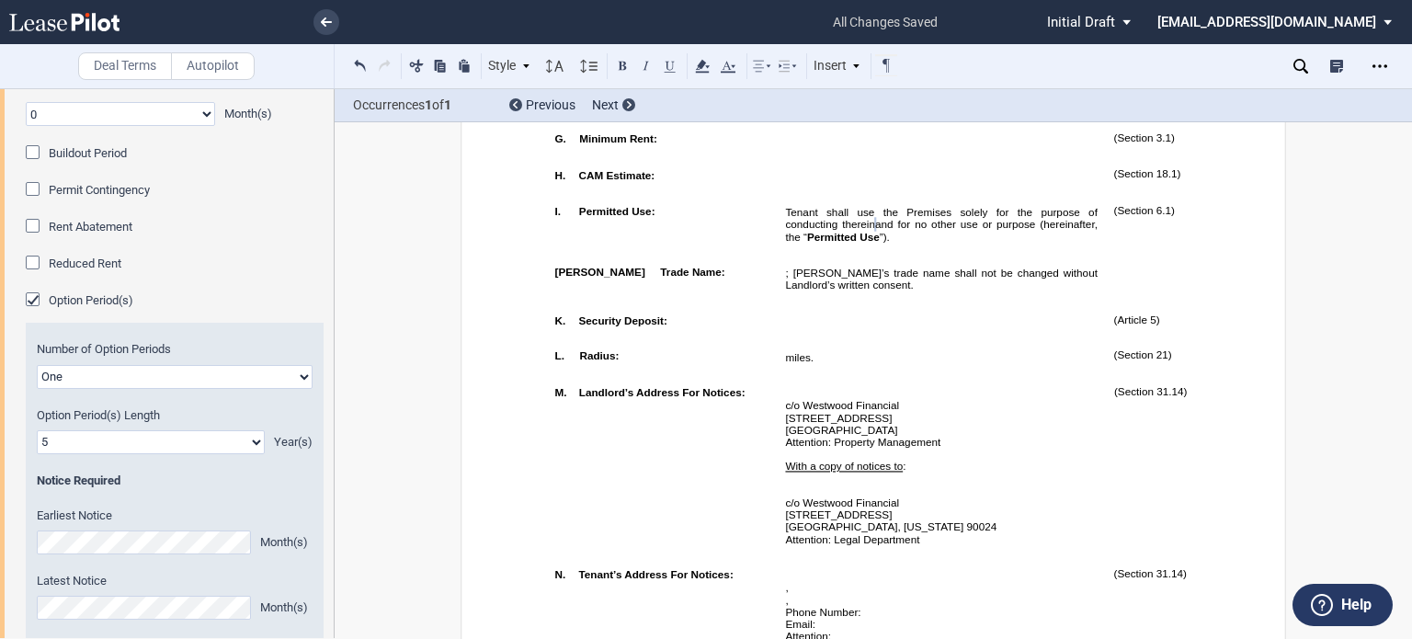
drag, startPoint x: 32, startPoint y: 249, endPoint x: 41, endPoint y: 294, distance: 46.0
click at [33, 164] on div "Buildout Period" at bounding box center [35, 154] width 18 height 18
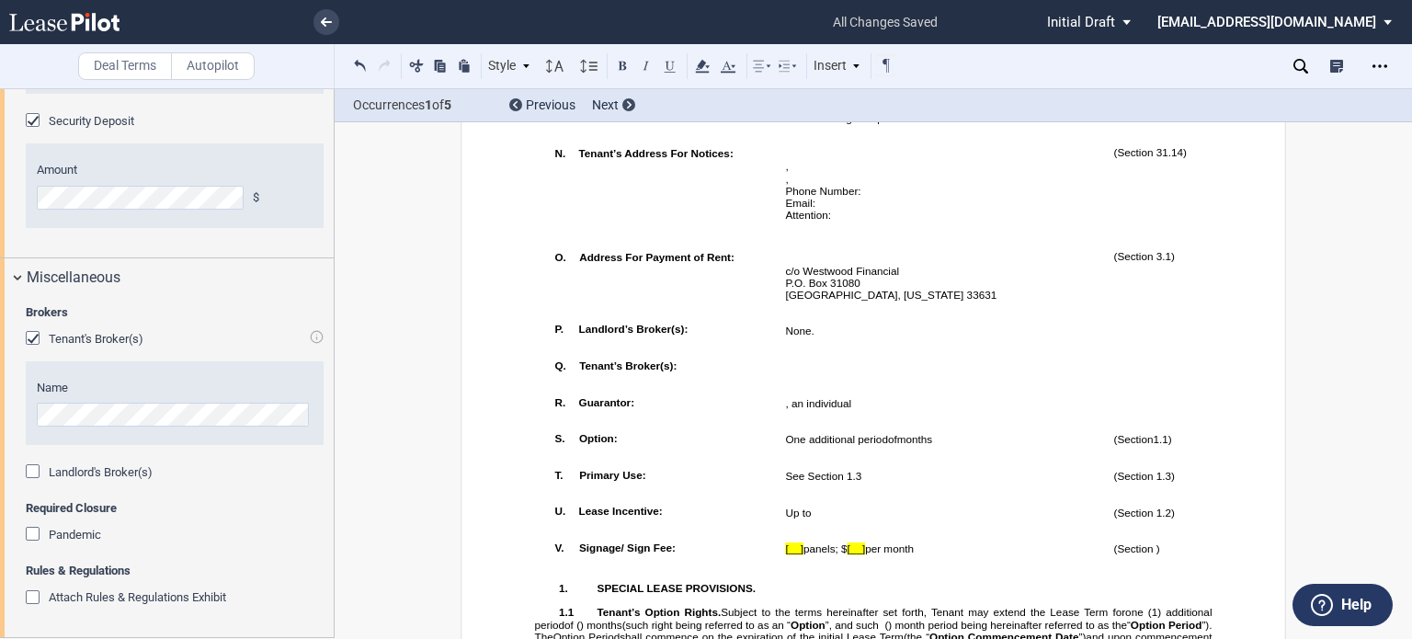
scroll to position [1739, 0]
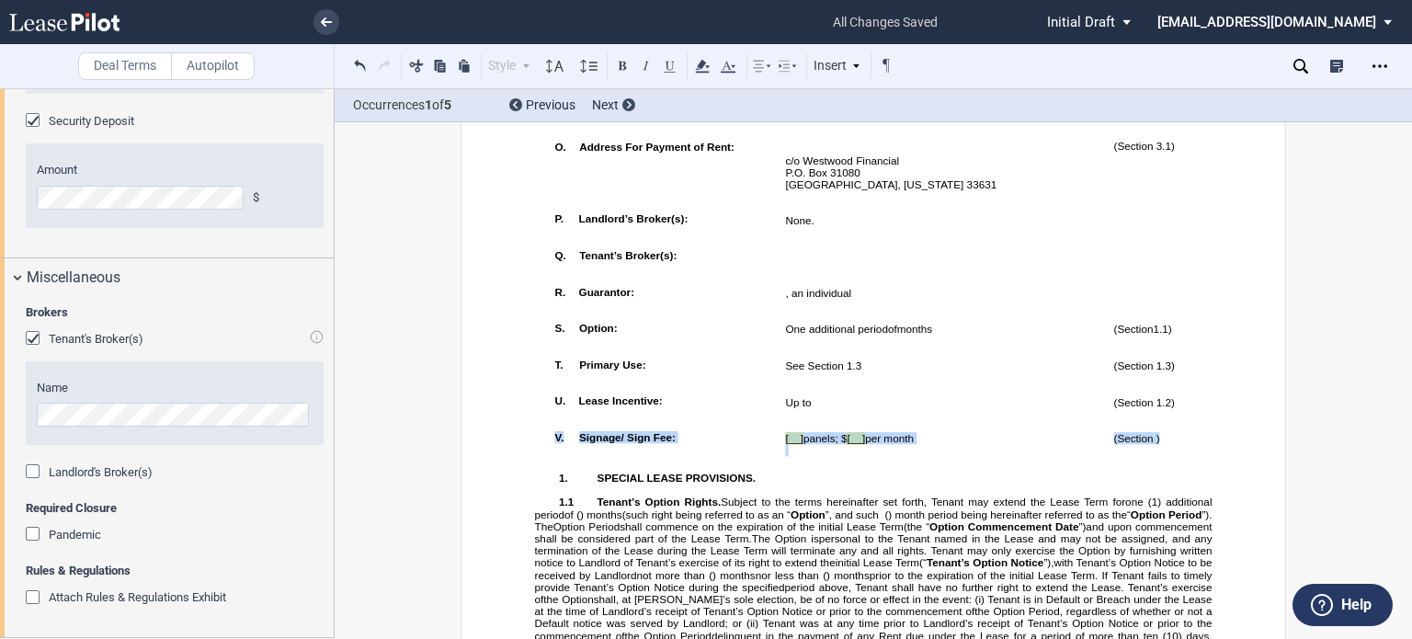
drag, startPoint x: 1168, startPoint y: 545, endPoint x: 545, endPoint y: 548, distance: 622.6
click at [547, 460] on tr "!!SET_LEVEL_0!! !!LEASE_LEVEL_1!! V. Signage/ Sign Fee: [__] panels; $ [__] per…" at bounding box center [890, 442] width 686 height 36
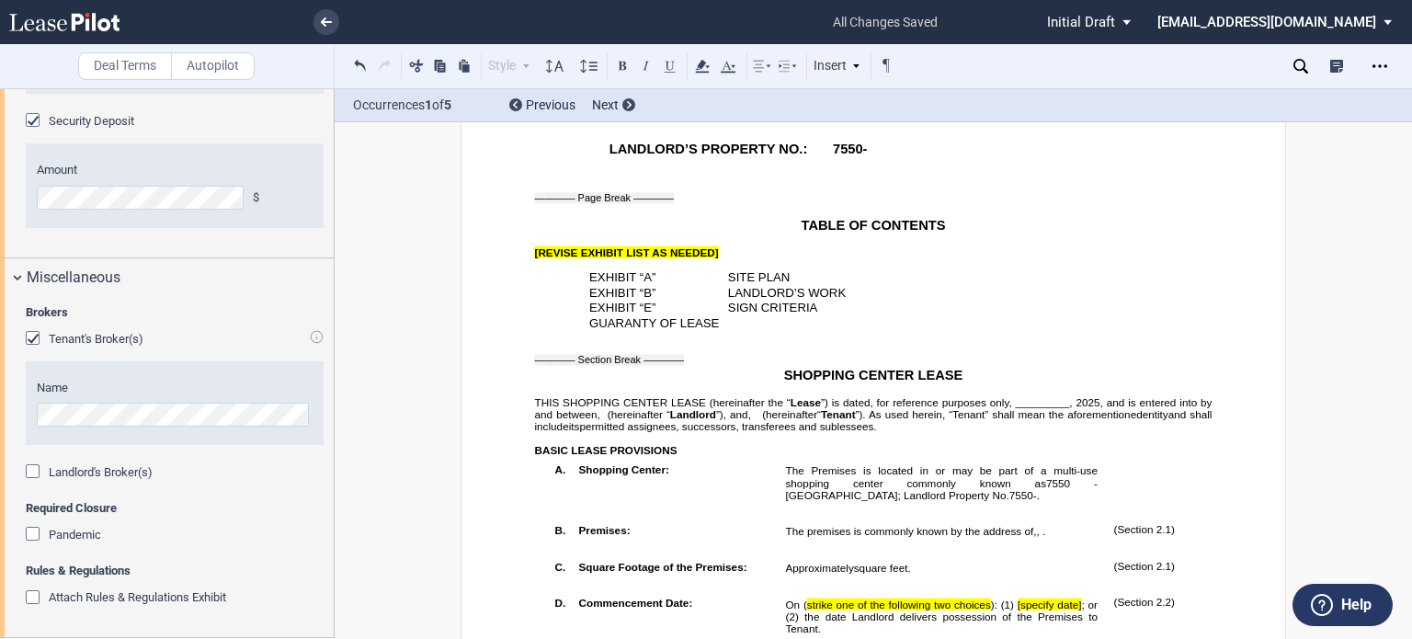
scroll to position [808, 0]
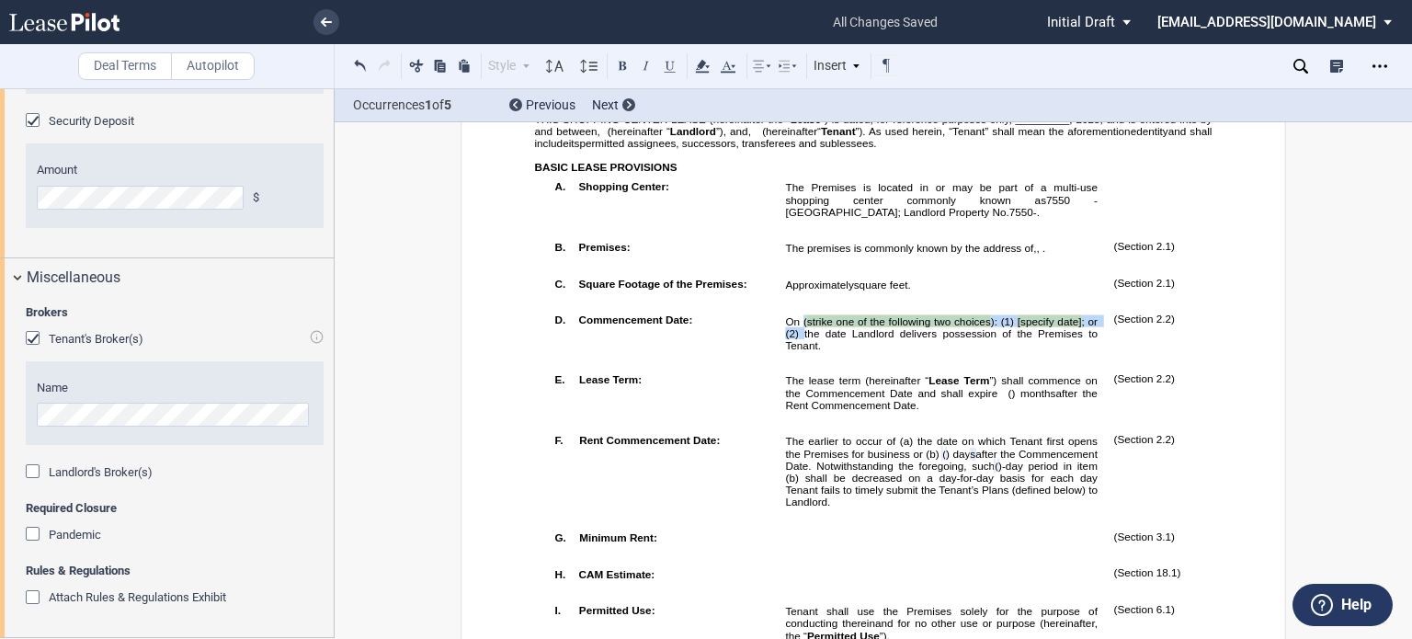
drag, startPoint x: 800, startPoint y: 383, endPoint x: 800, endPoint y: 396, distance: 13.8
click at [800, 351] on span "On ( strike one of the following two choices ): (1) [specify date] ; or (2) the…" at bounding box center [942, 333] width 315 height 36
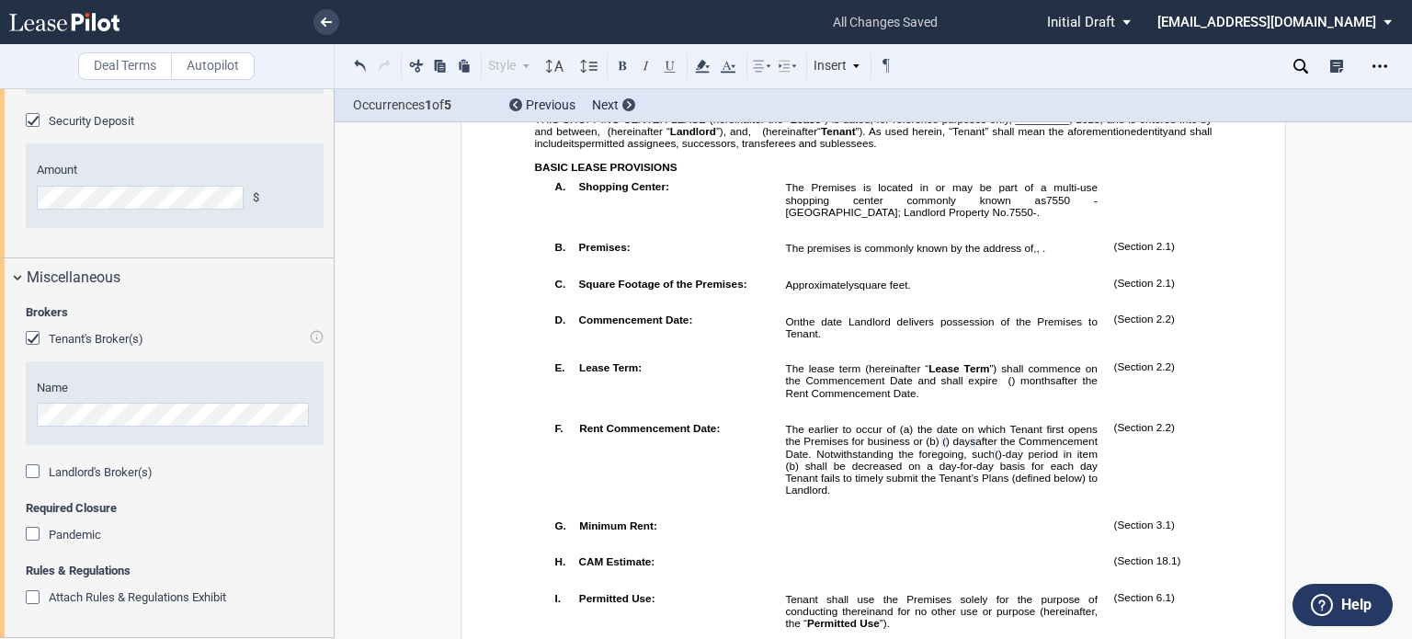
click at [1014, 125] on span "”) is dated, for reference purposes only, _________," at bounding box center [947, 119] width 252 height 12
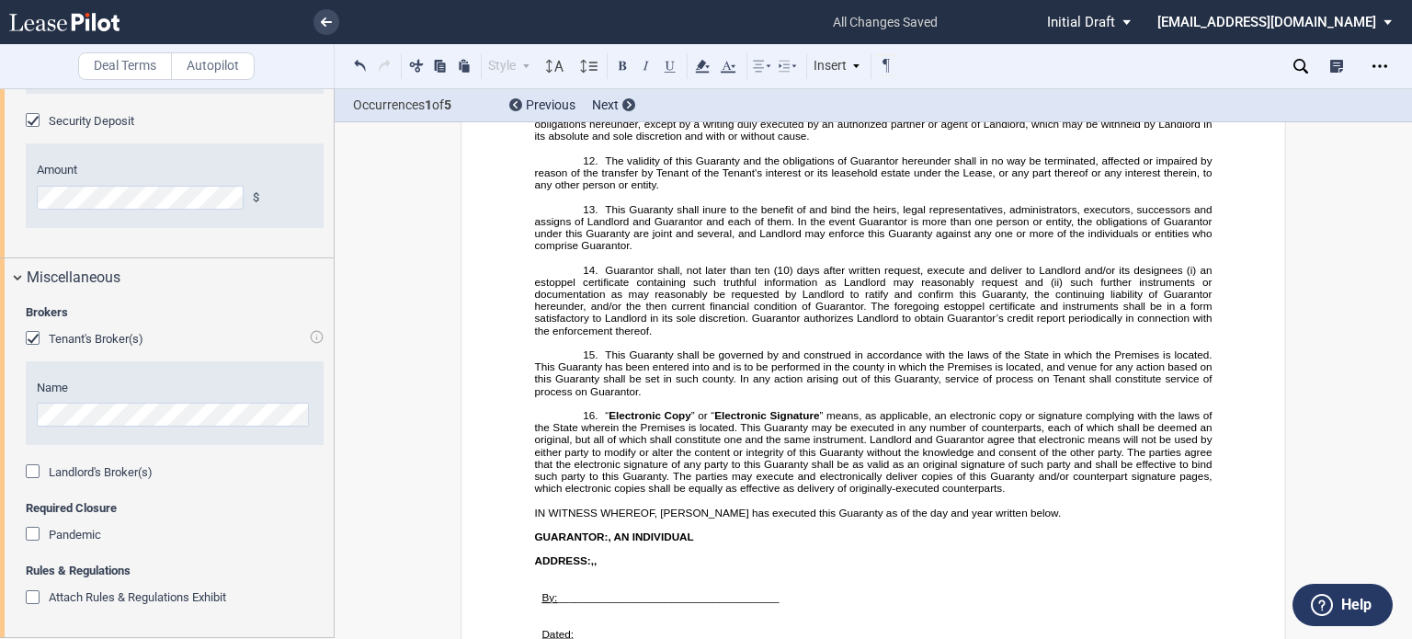
scroll to position [27756, 0]
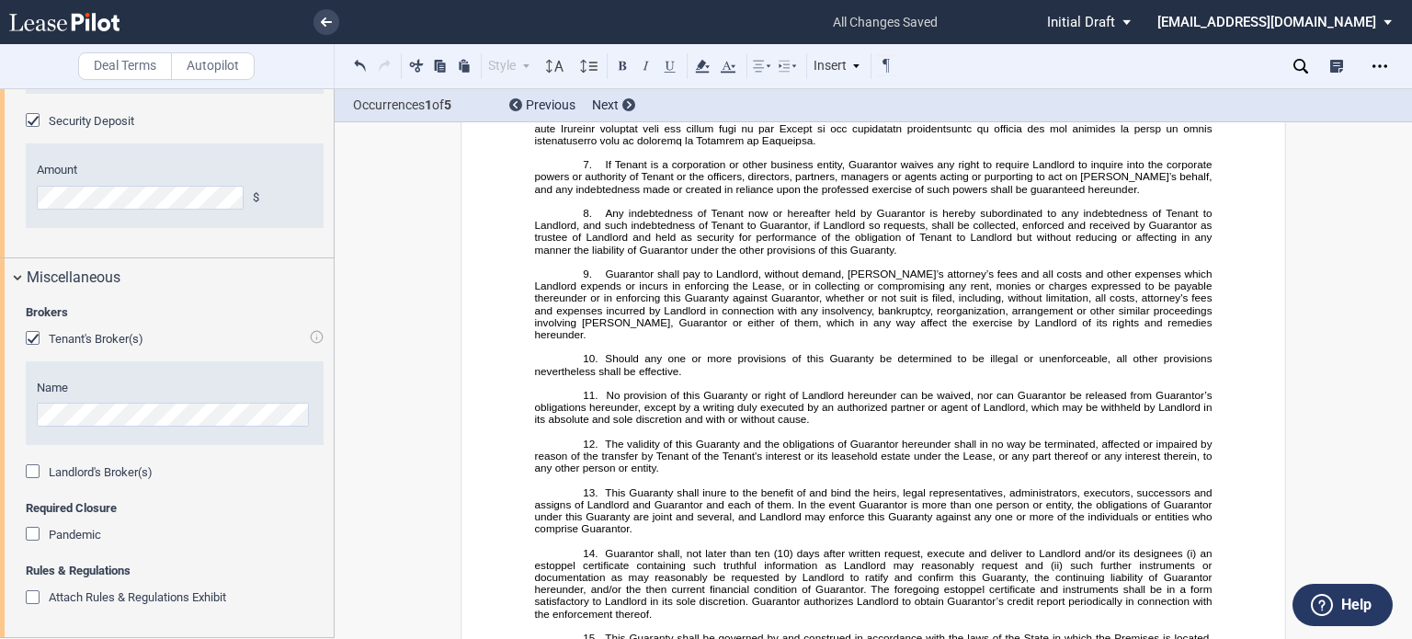
click at [353, 62] on button at bounding box center [360, 65] width 22 height 22
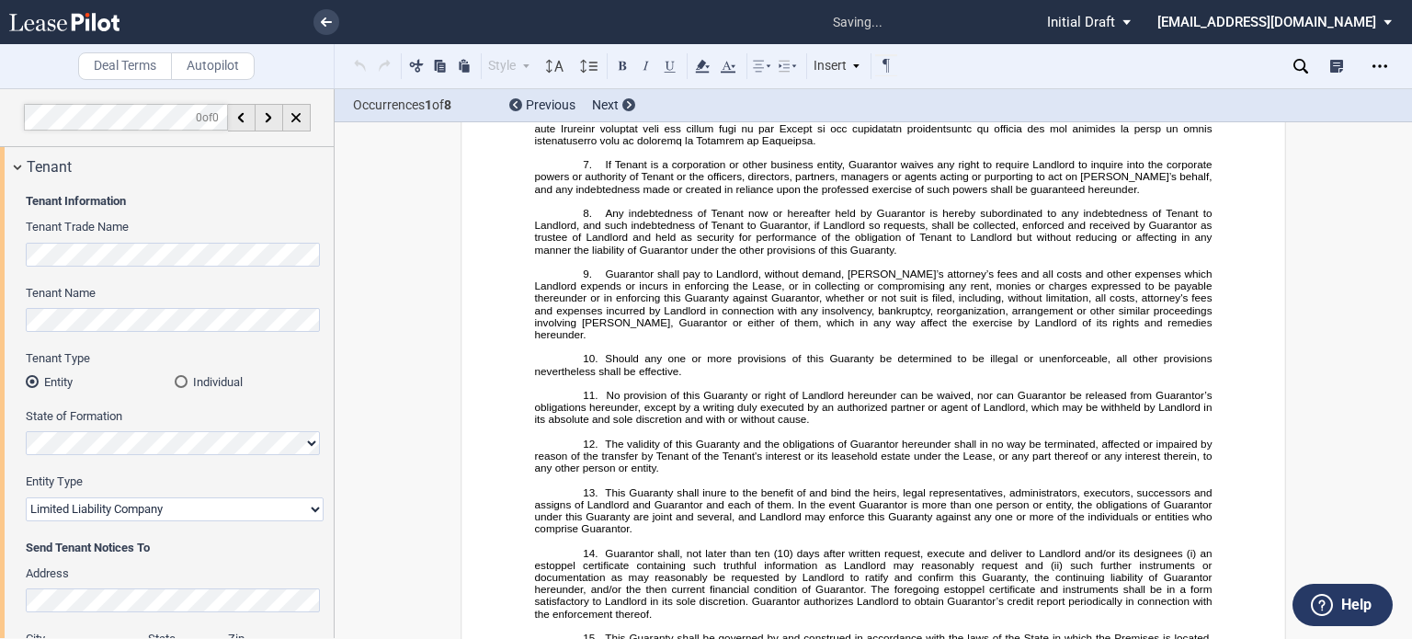
scroll to position [27275, 0]
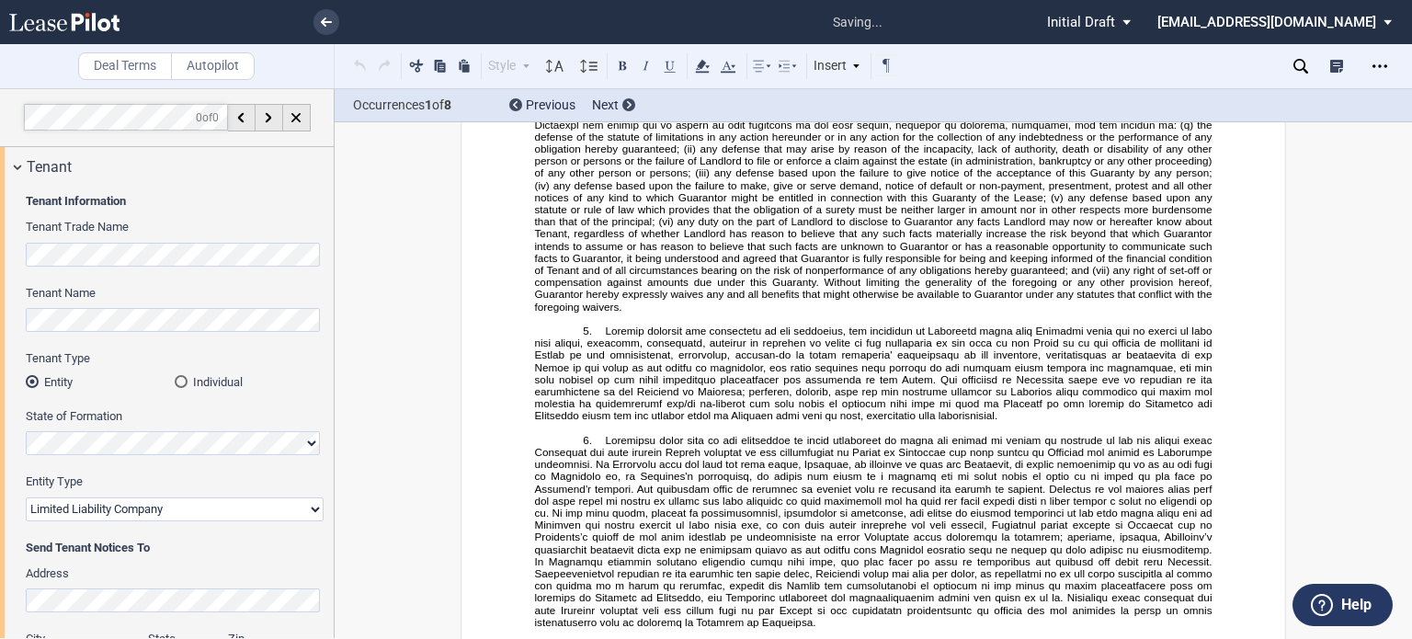
click at [1412, 116] on div "Occurrences 1 of 8 Previous Next" at bounding box center [874, 105] width 1078 height 33
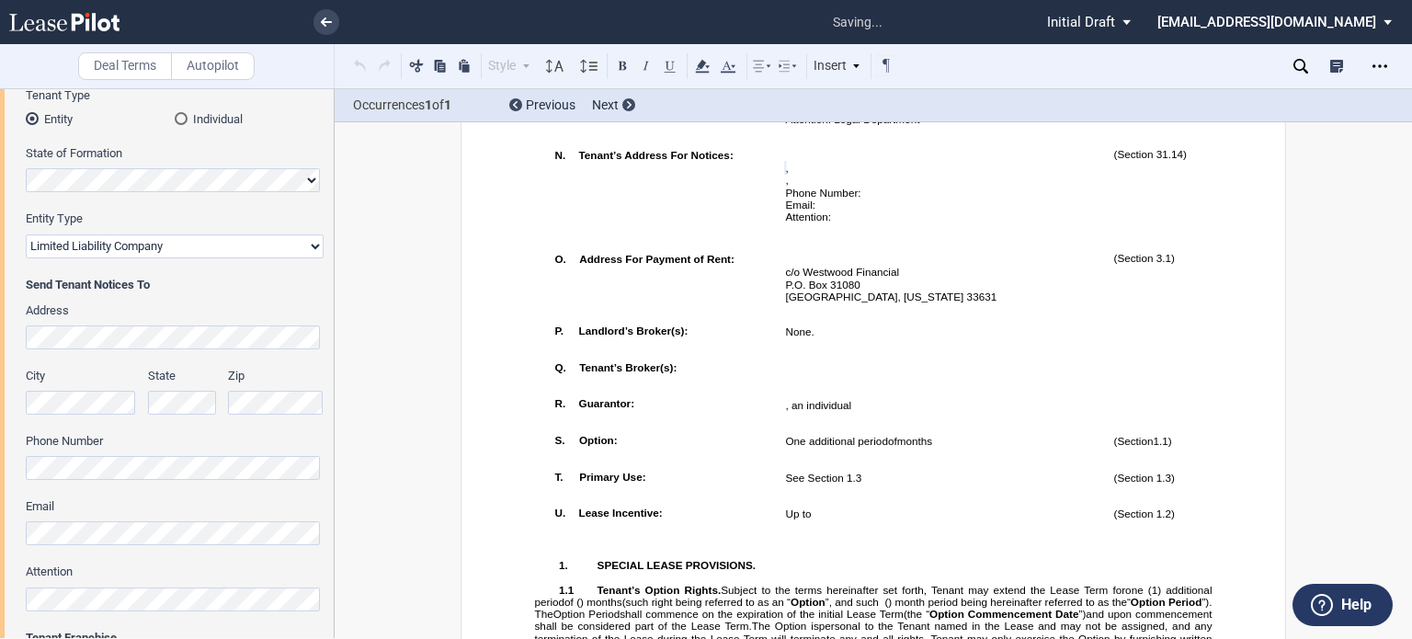
scroll to position [1574, 0]
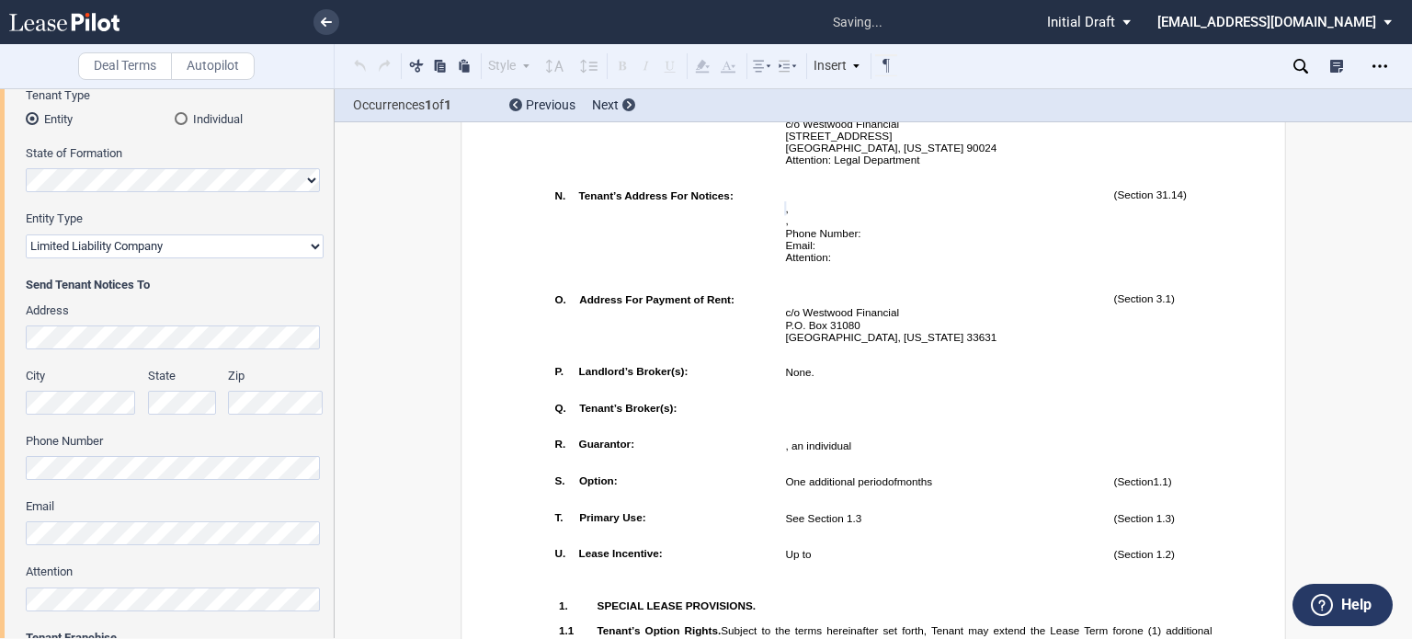
click at [327, 336] on div "Tenant Information Tenant Trade Name Tenant Name Tenant Type Entity Individual …" at bounding box center [167, 314] width 334 height 780
drag, startPoint x: 1407, startPoint y: 120, endPoint x: 1411, endPoint y: 143, distance: 22.4
click at [1411, 143] on div "Deal Terms Autopilot Style Normal 8pt 9pt 10pt 10.5pt 11pt 12pt 14pt 16pt Norma…" at bounding box center [706, 363] width 1412 height 551
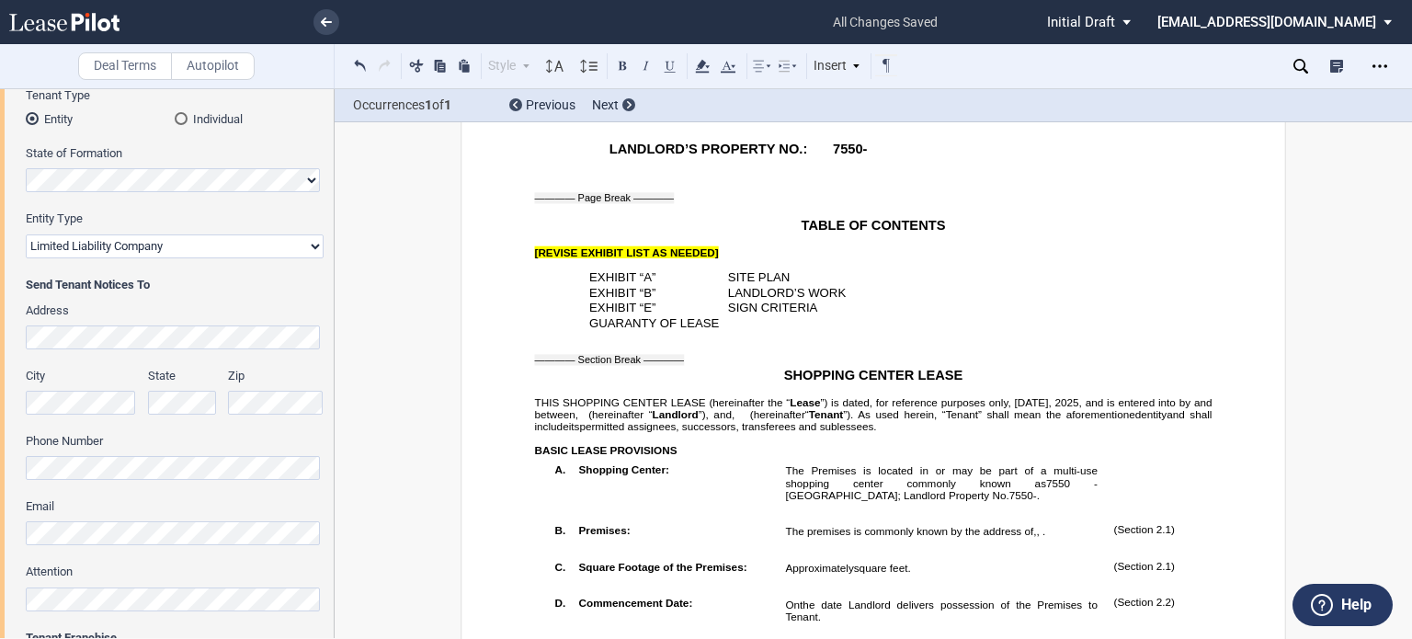
scroll to position [444, 0]
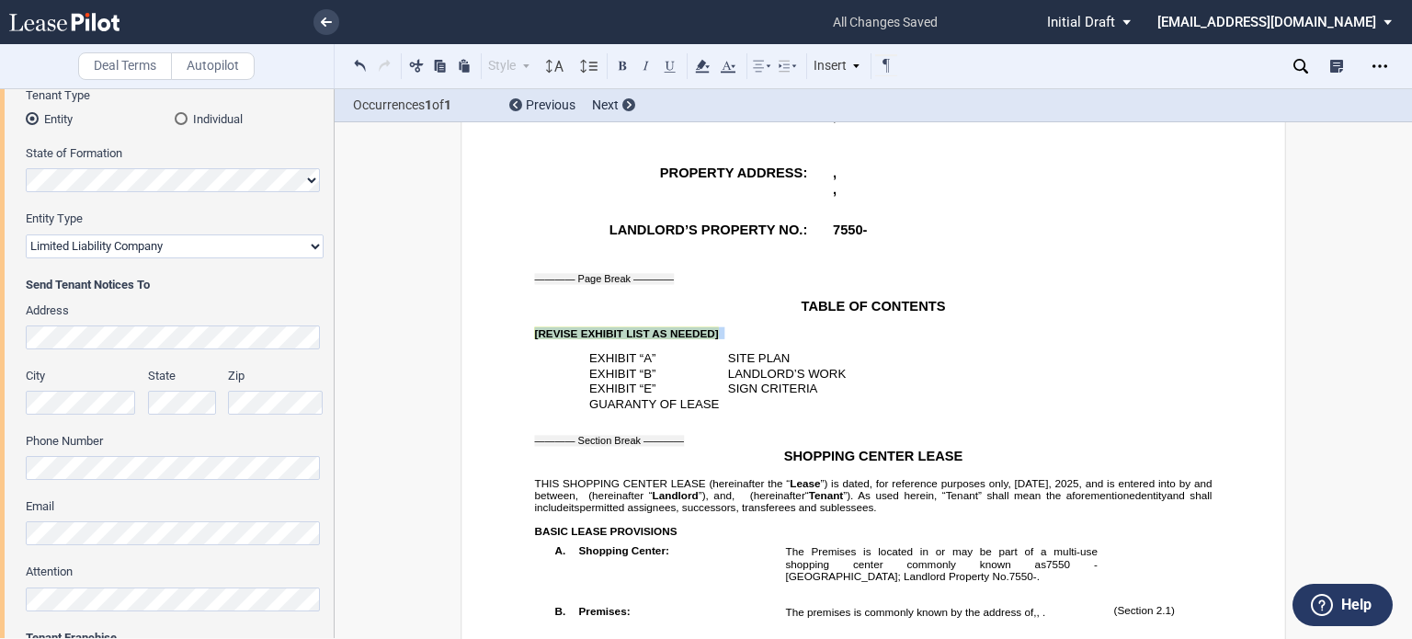
drag, startPoint x: 531, startPoint y: 360, endPoint x: 711, endPoint y: 370, distance: 180.5
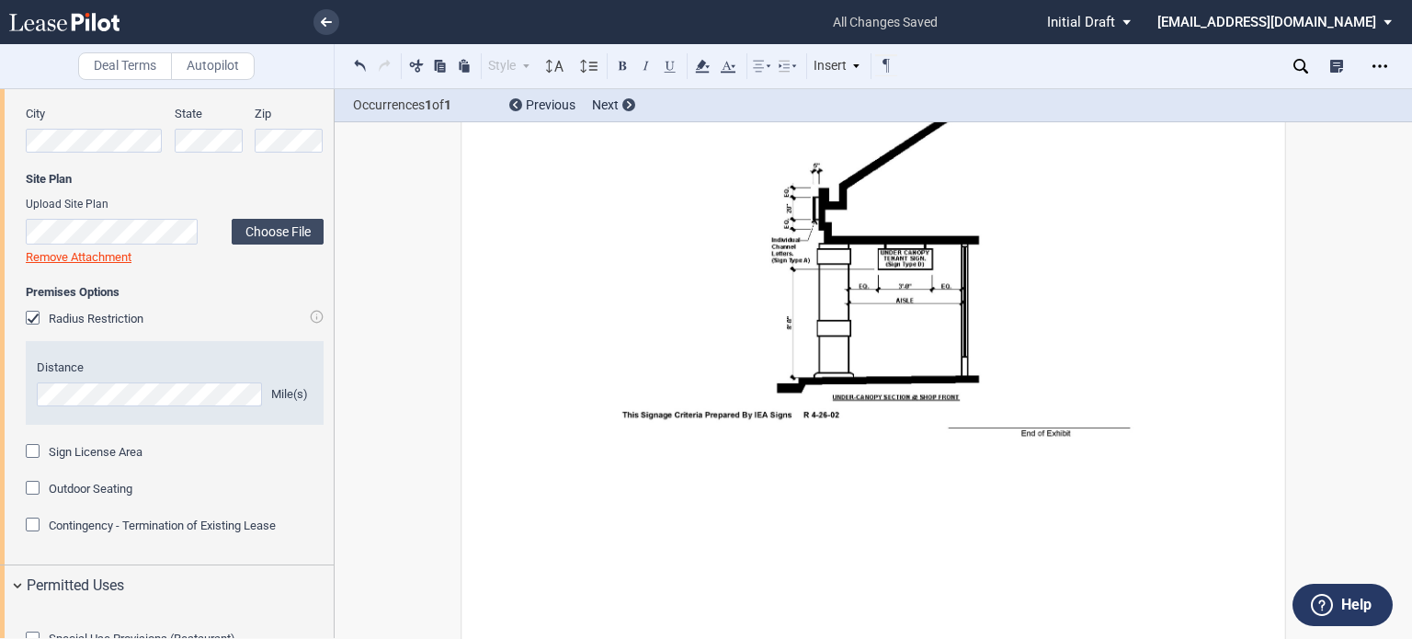
scroll to position [1144, 0]
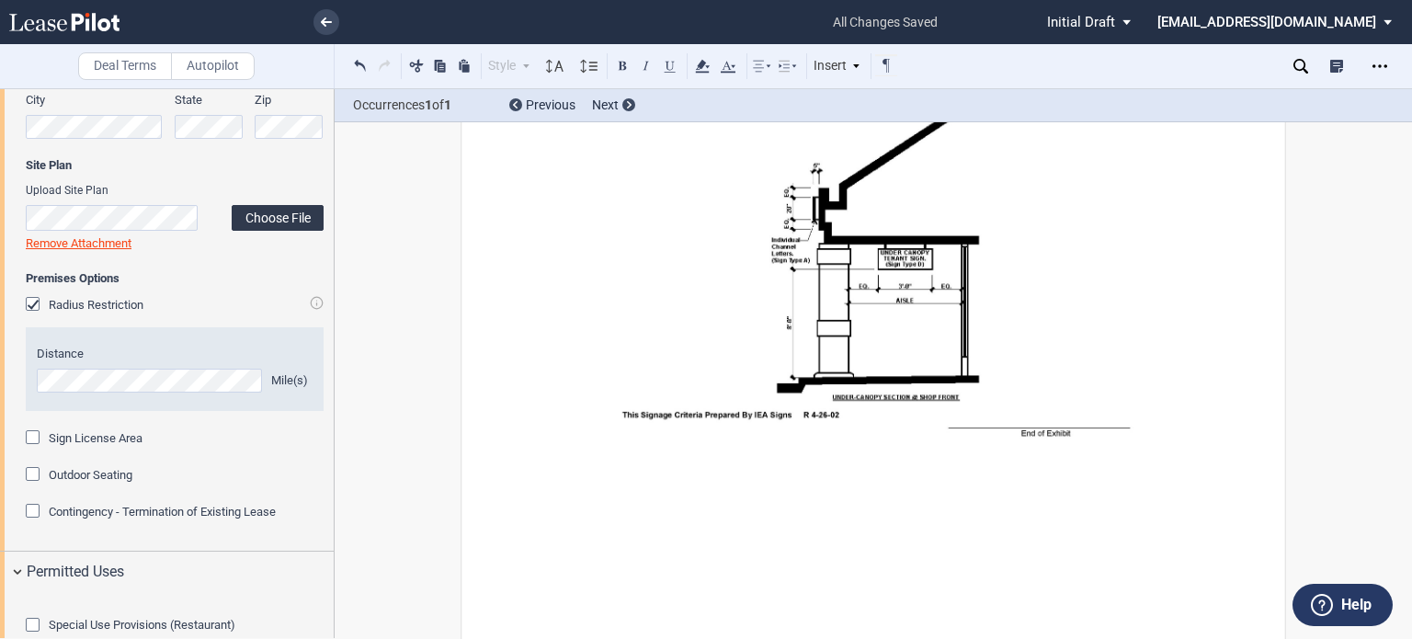
click at [260, 222] on label "Choose File" at bounding box center [278, 218] width 92 height 26
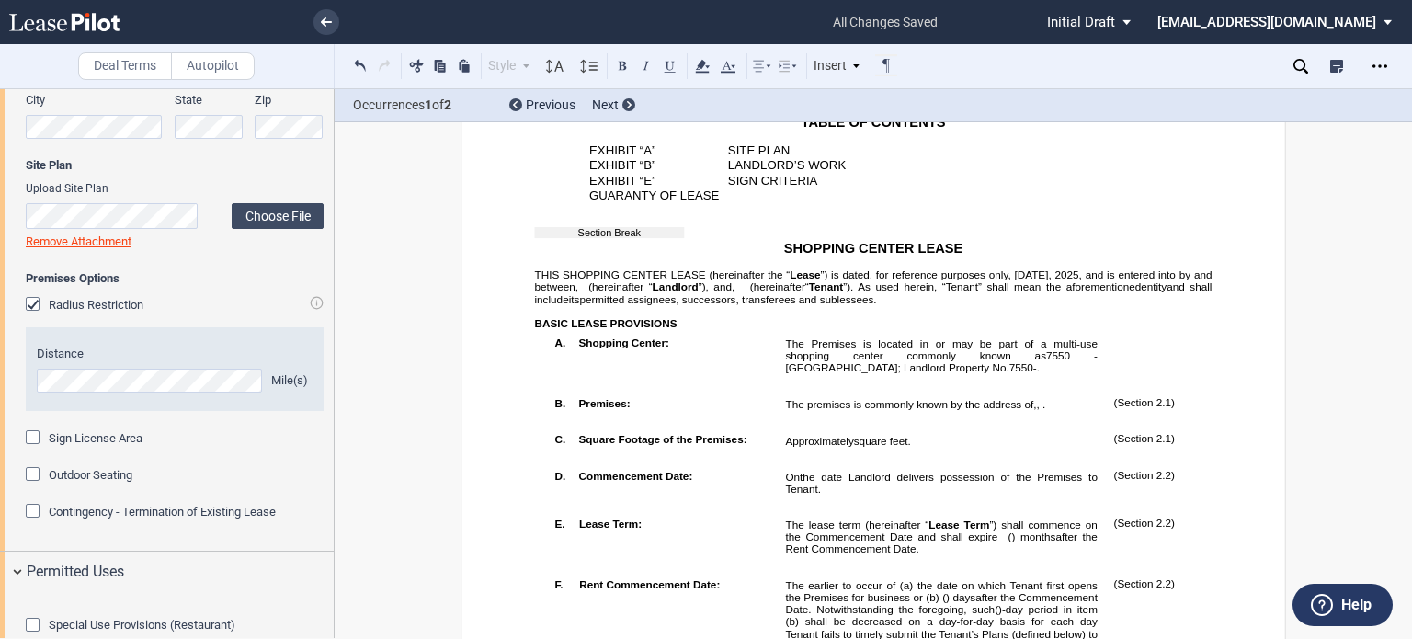
scroll to position [795, 0]
